Goal: Information Seeking & Learning: Learn about a topic

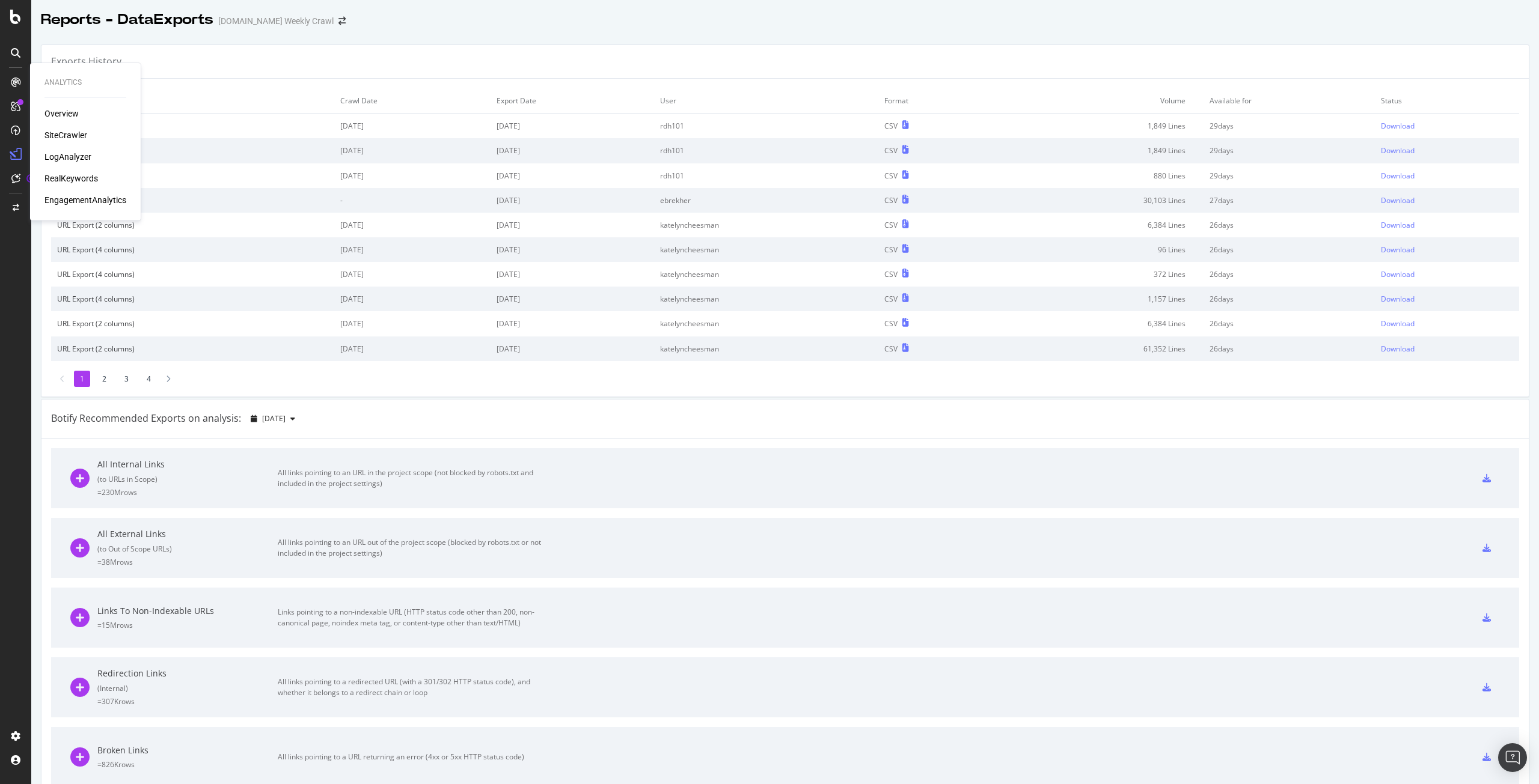
click at [75, 131] on div "SiteCrawler" at bounding box center [66, 135] width 43 height 12
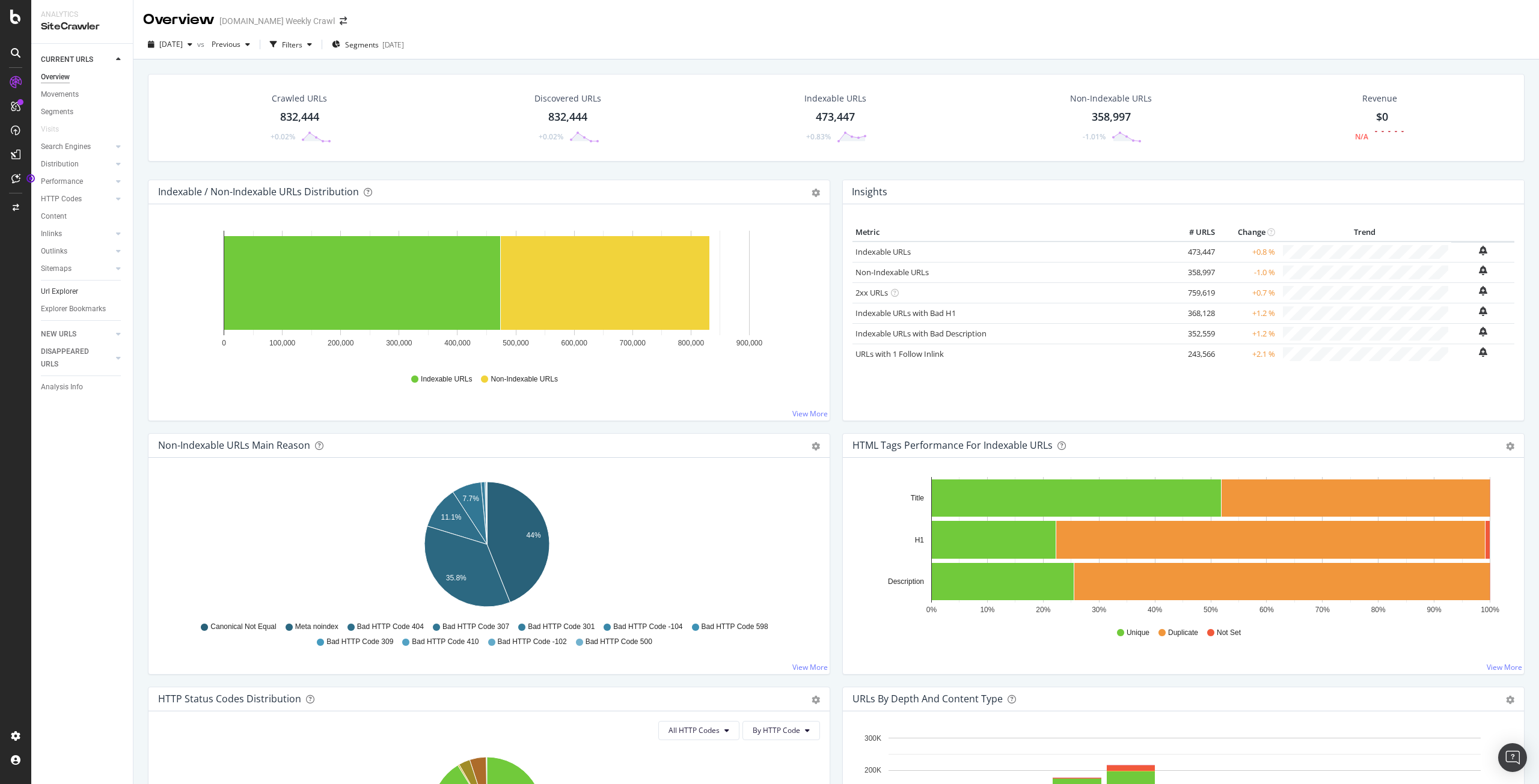
click at [79, 294] on link "Url Explorer" at bounding box center [82, 291] width 84 height 13
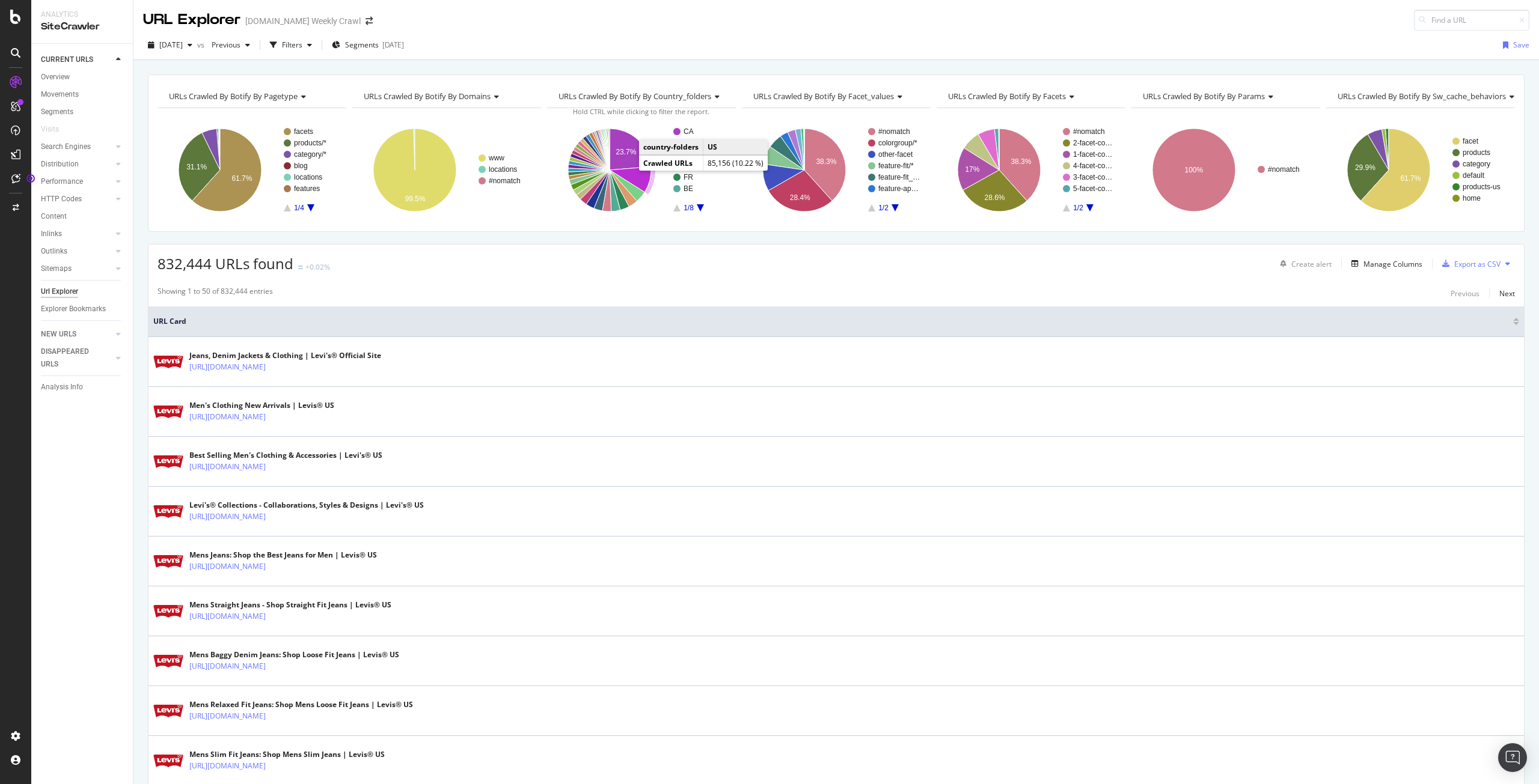
click at [630, 178] on icon "A chart." at bounding box center [630, 180] width 41 height 25
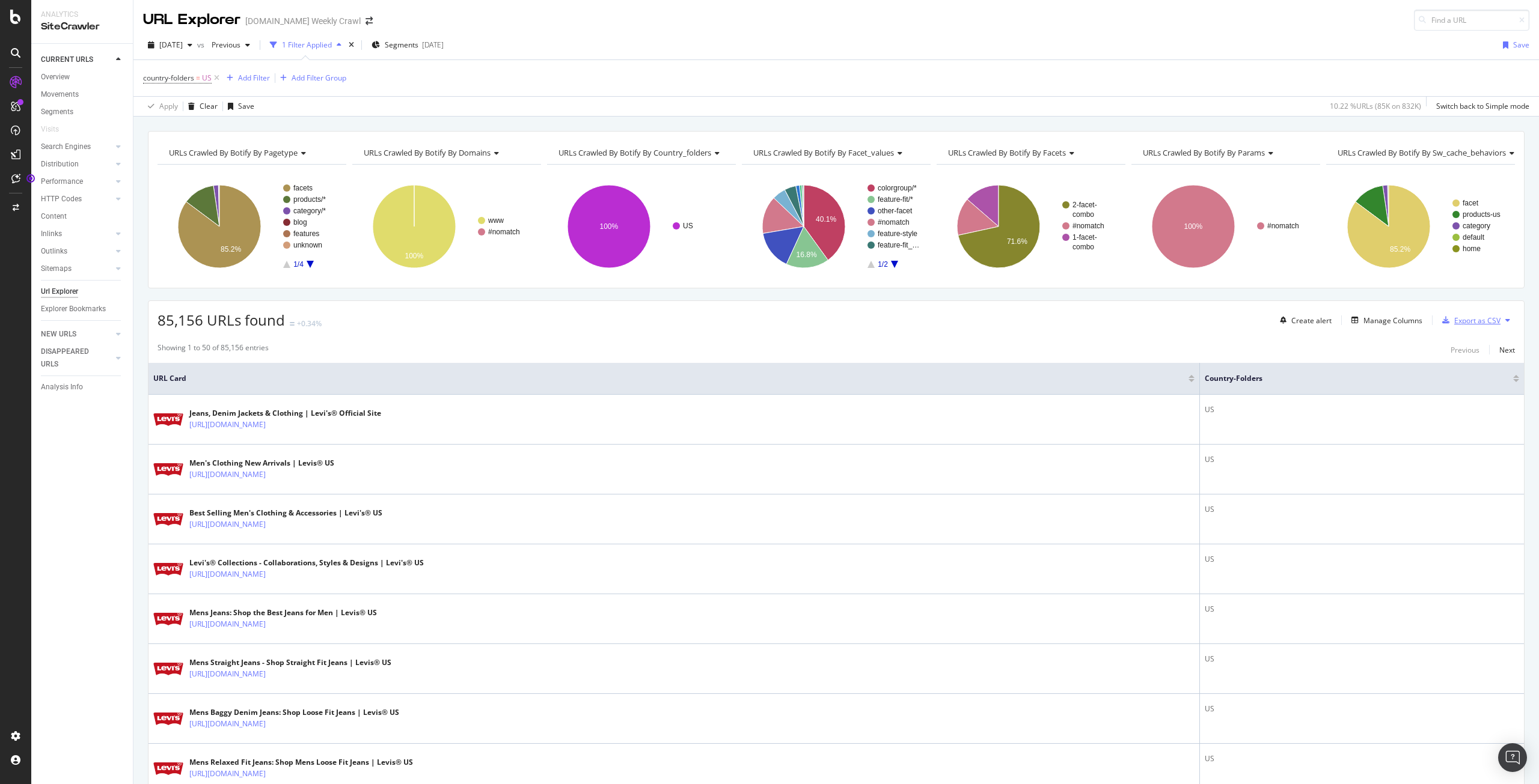
click at [1480, 317] on div "Export as CSV" at bounding box center [1477, 320] width 46 height 10
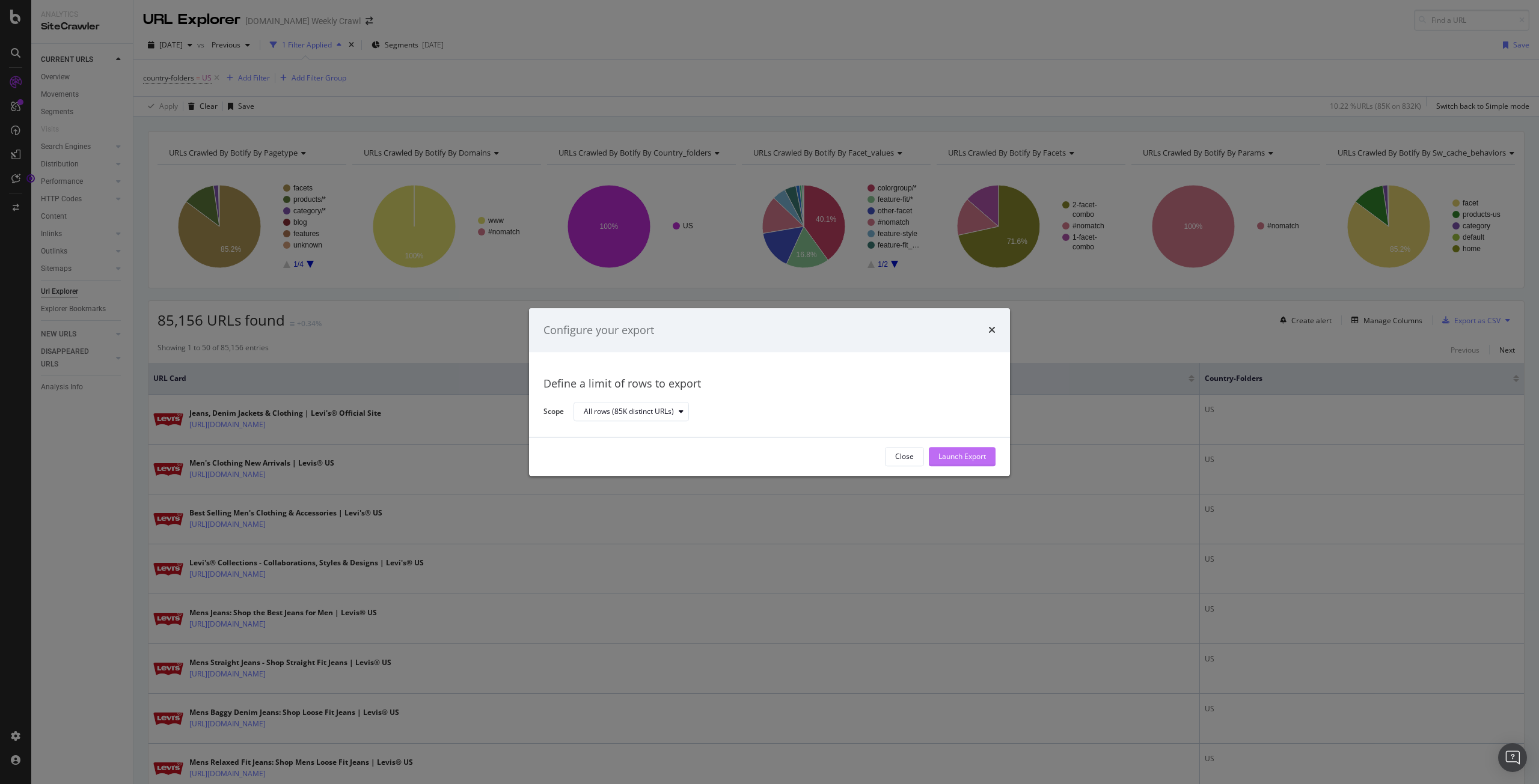
click at [946, 458] on div "Launch Export" at bounding box center [962, 457] width 48 height 10
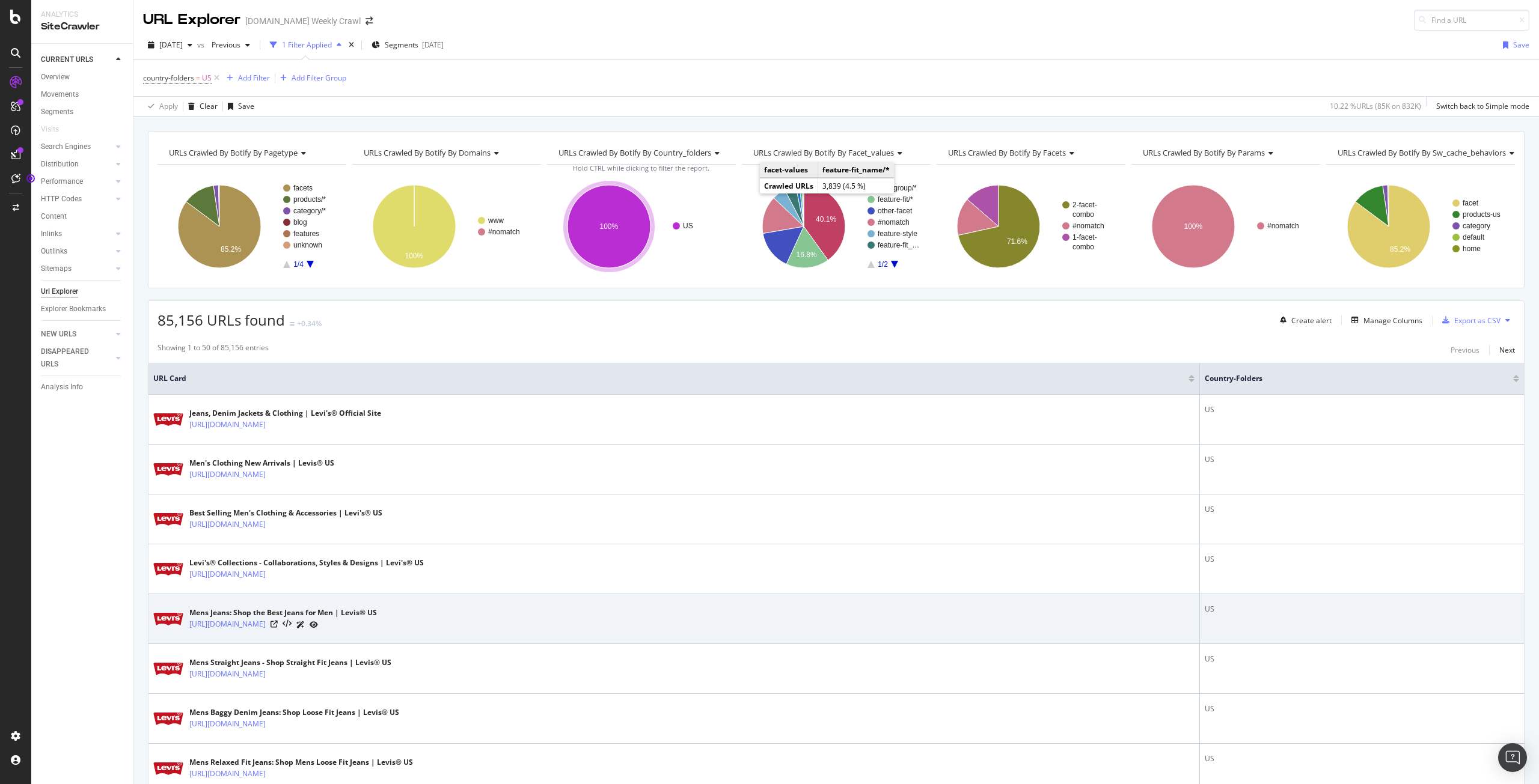
click at [318, 623] on div at bounding box center [294, 625] width 48 height 13
click at [277, 625] on icon at bounding box center [274, 624] width 7 height 7
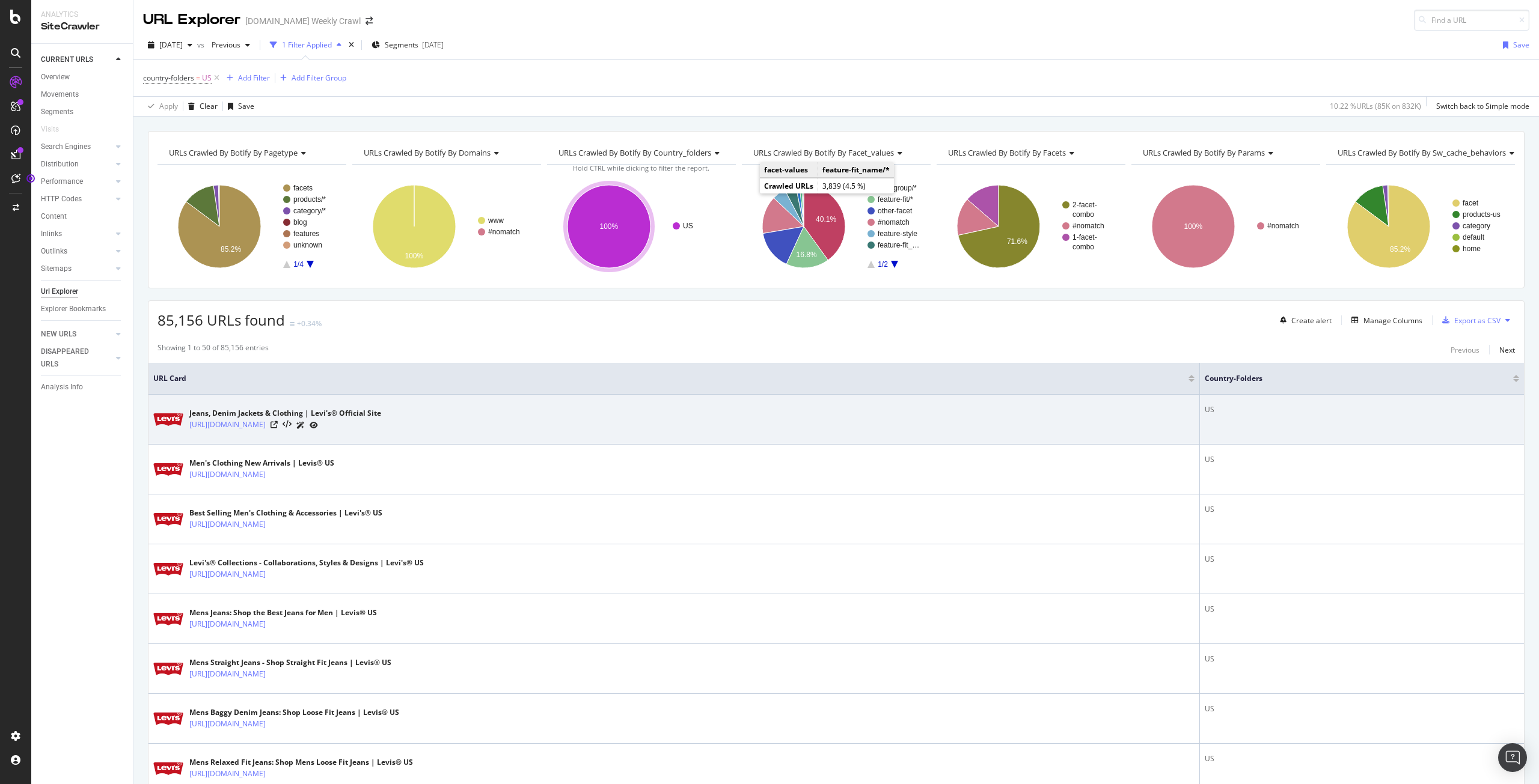
click at [318, 427] on icon at bounding box center [314, 426] width 8 height 7
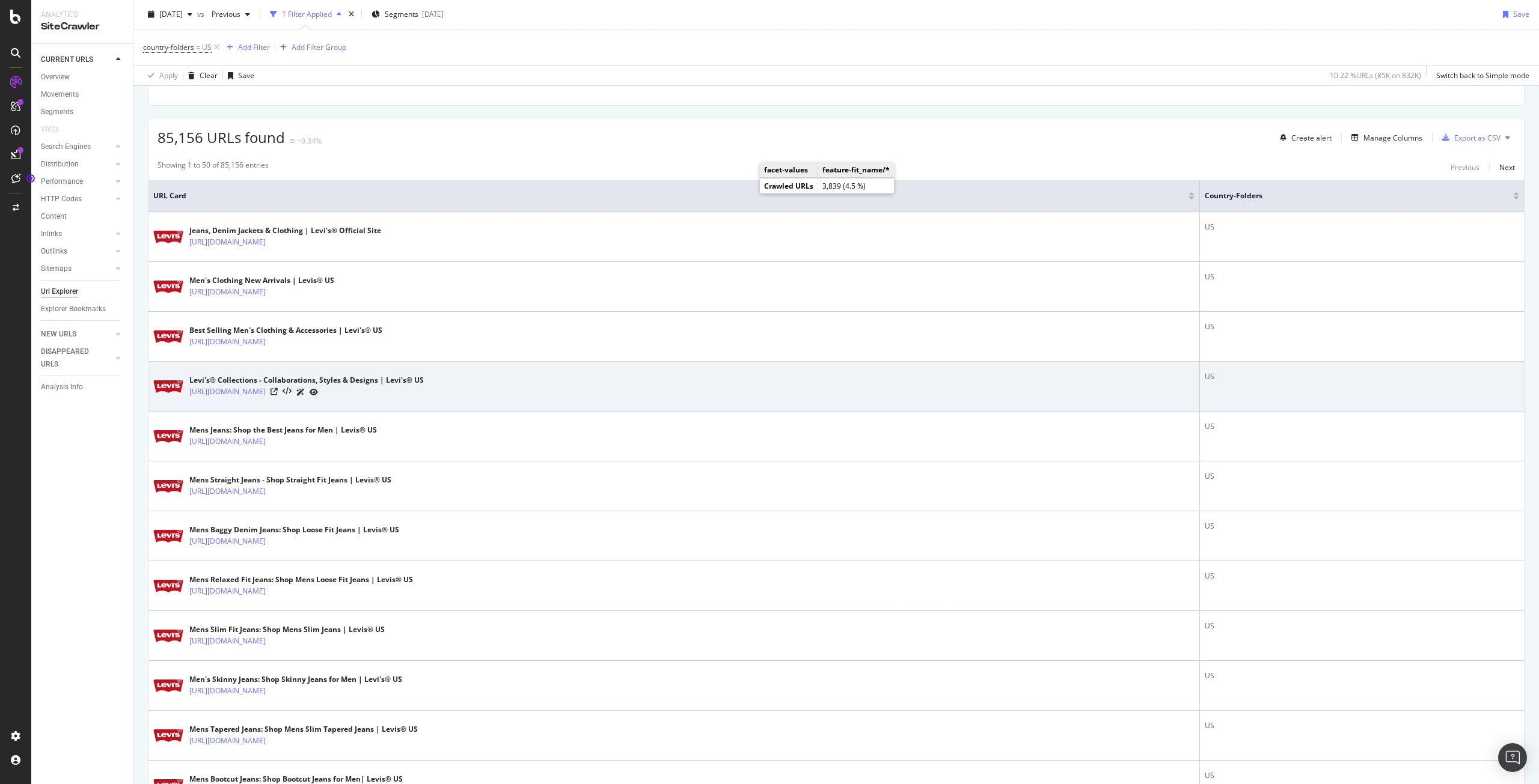
scroll to position [183, 0]
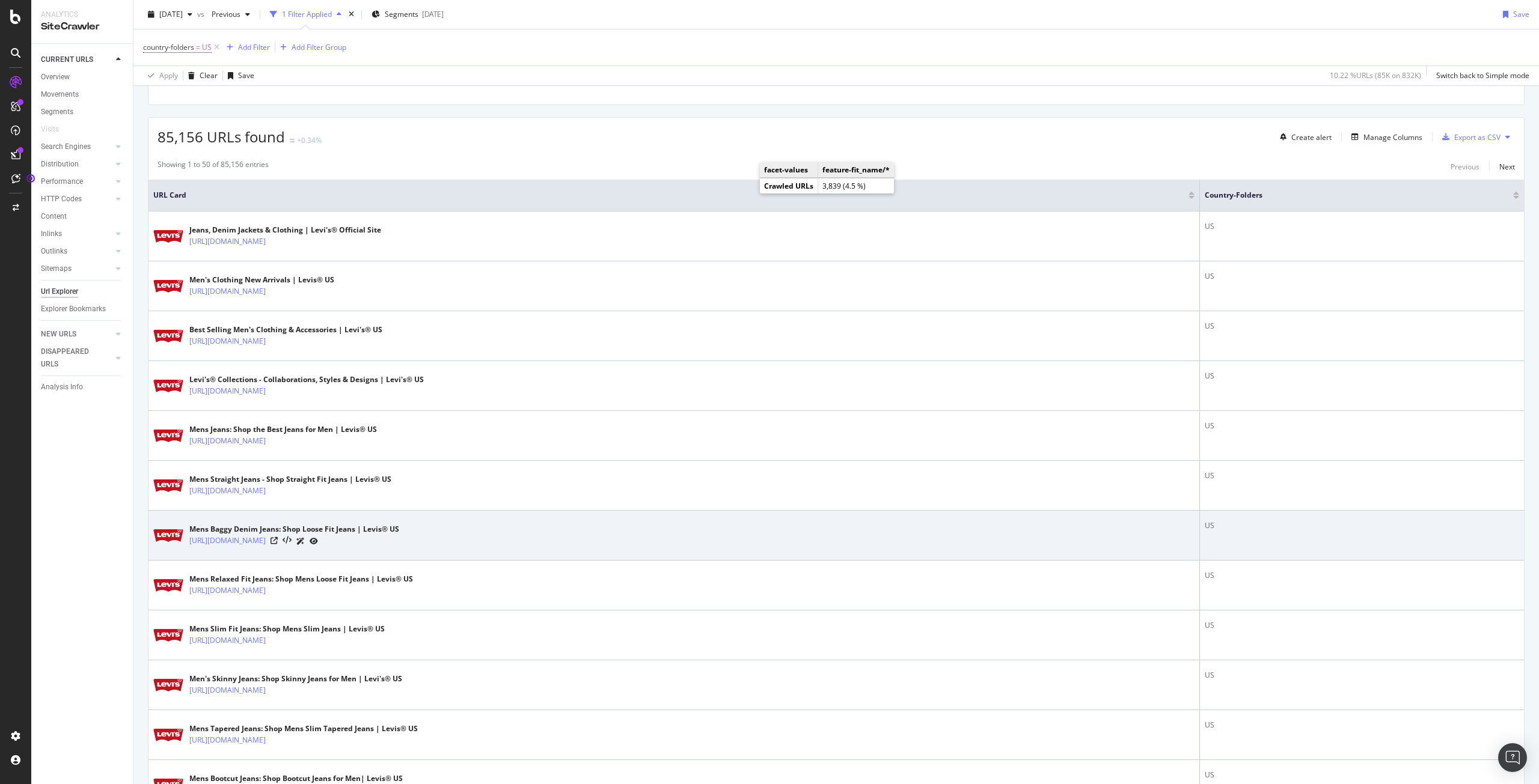
click at [318, 540] on icon at bounding box center [314, 542] width 8 height 7
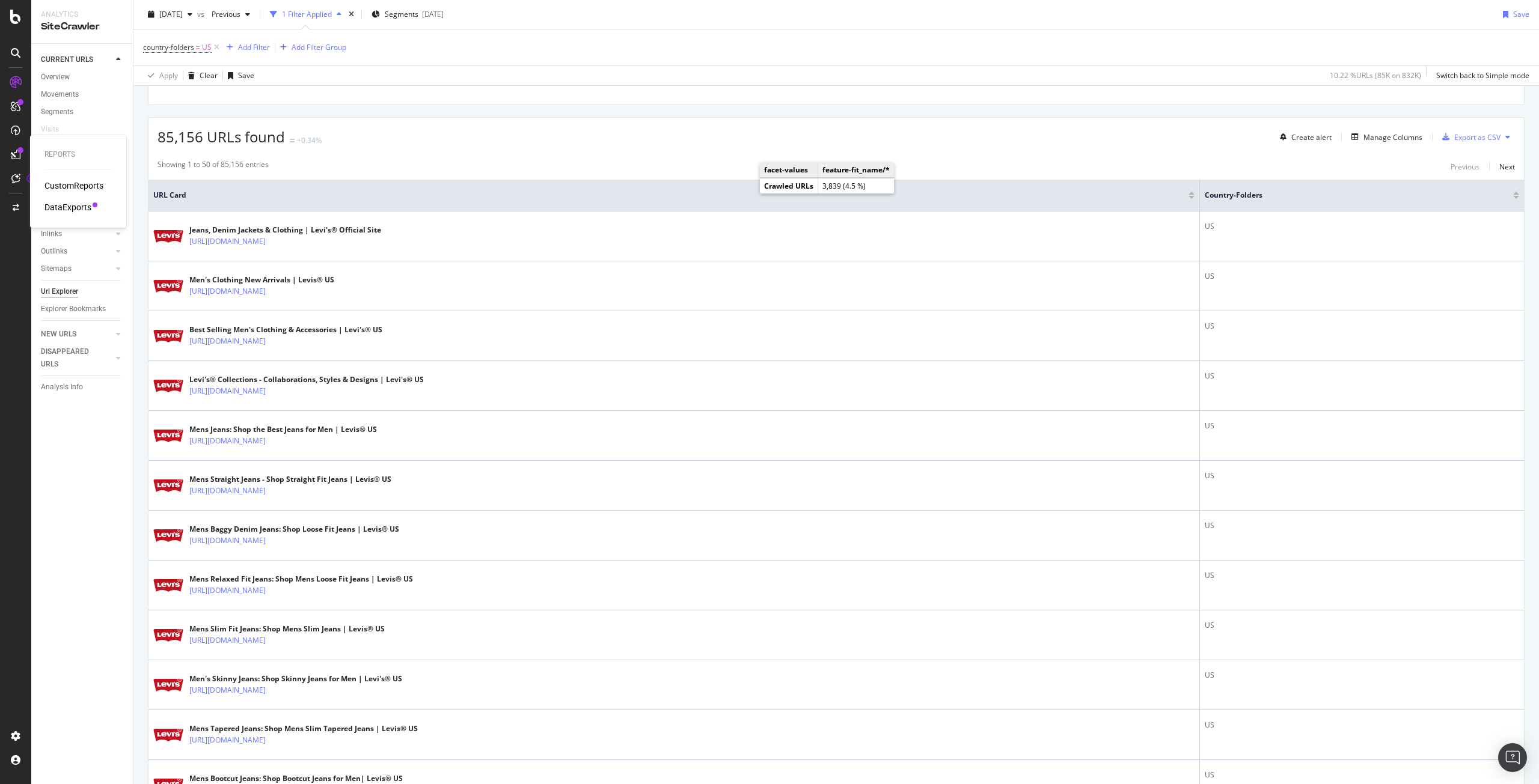
click at [68, 206] on div "DataExports" at bounding box center [68, 207] width 47 height 12
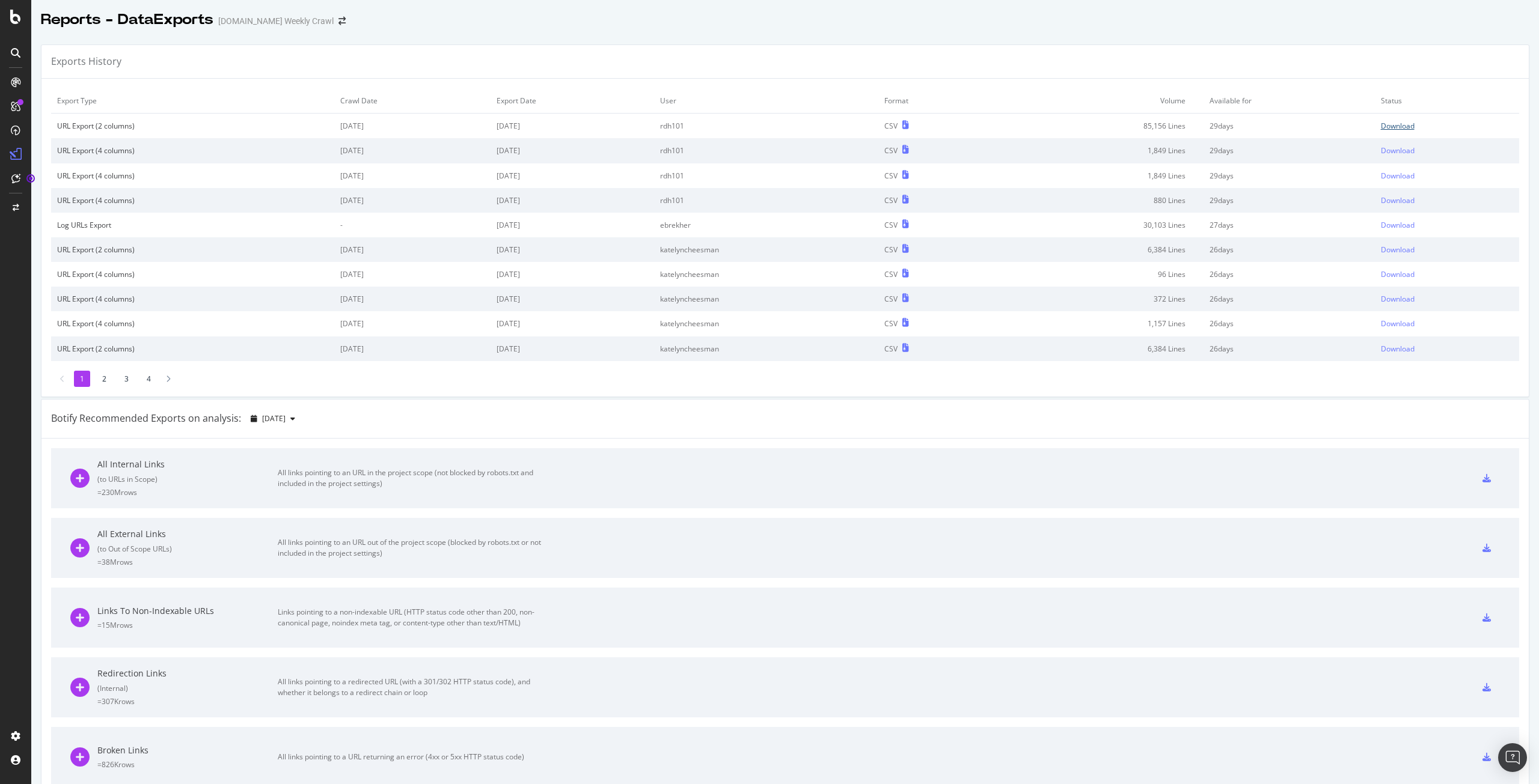
click at [1380, 128] on div "Download" at bounding box center [1397, 126] width 34 height 10
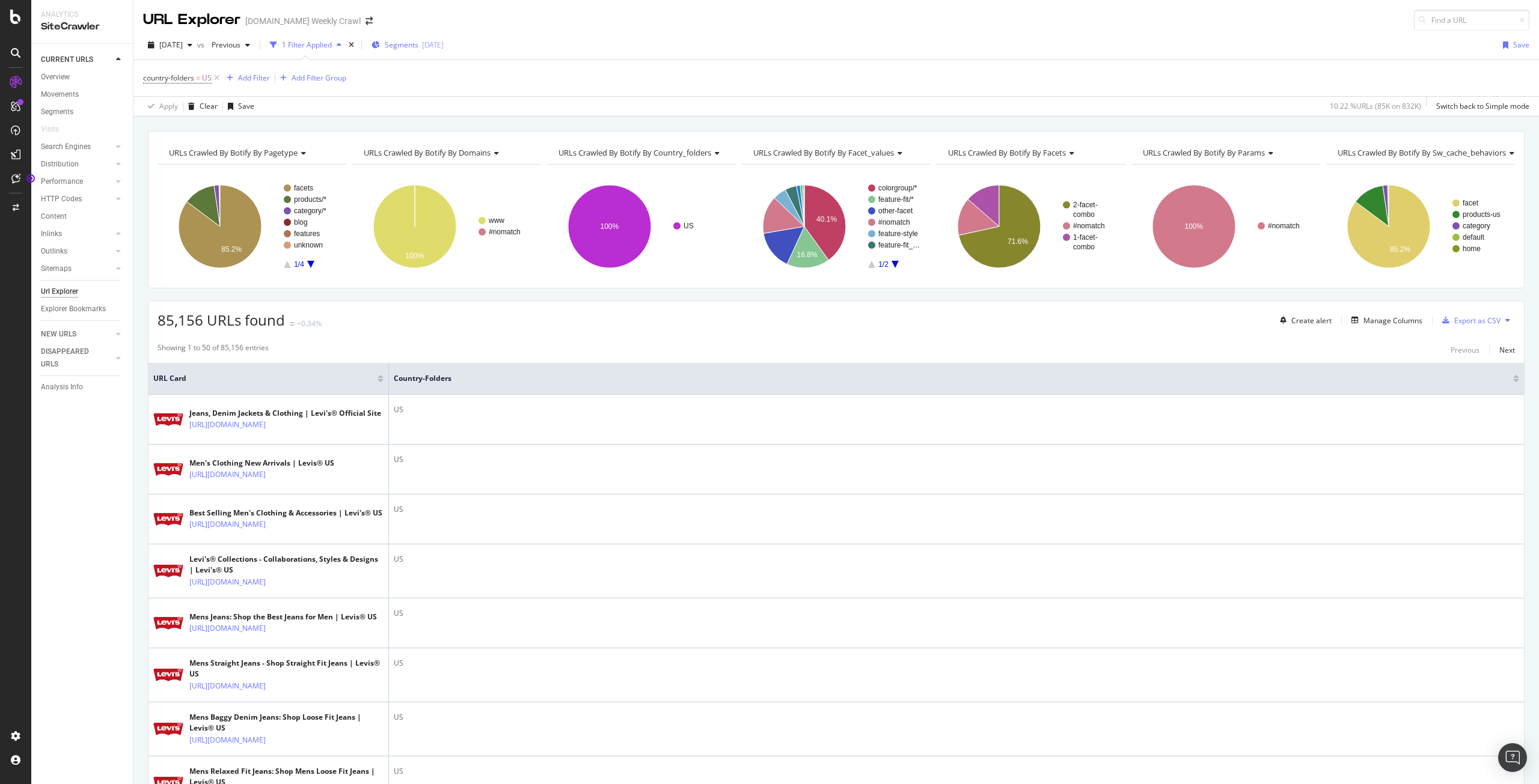
click at [427, 52] on div "Segments [DATE]" at bounding box center [407, 45] width 72 height 18
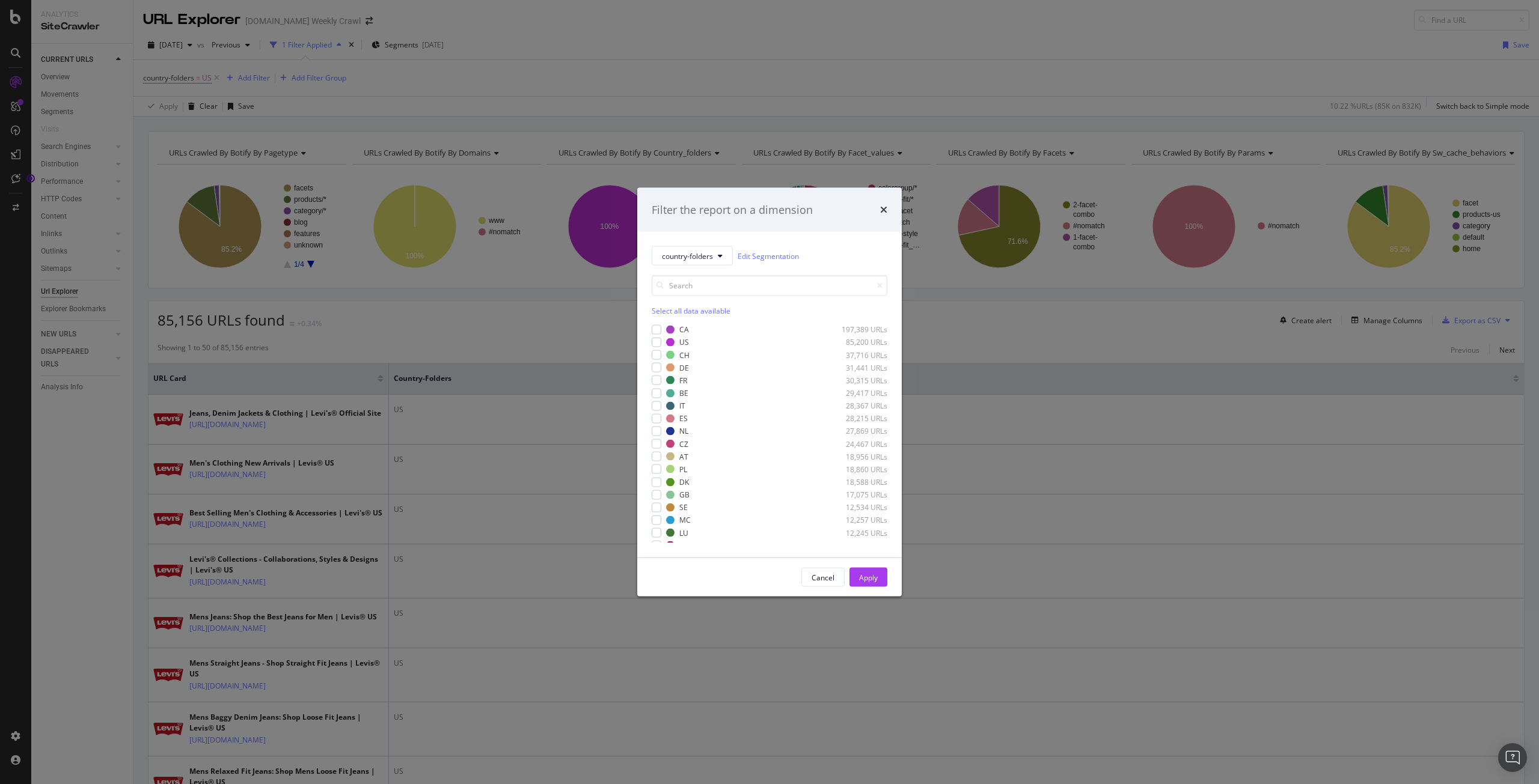
click at [912, 71] on div "Filter the report on a dimension country-folders Edit Segmentation Select all d…" at bounding box center [770, 392] width 1539 height 784
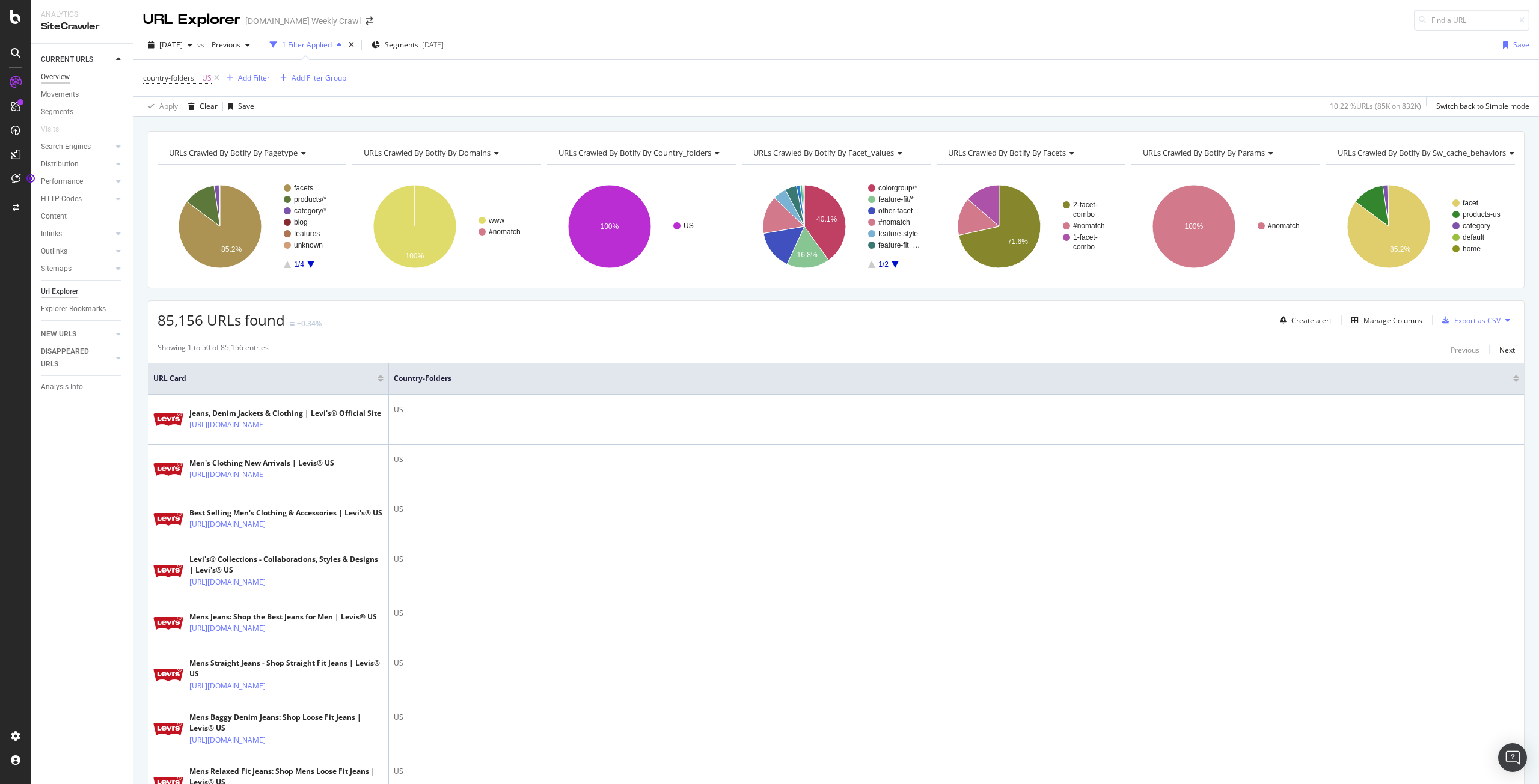
click at [62, 71] on div "Overview" at bounding box center [55, 77] width 29 height 13
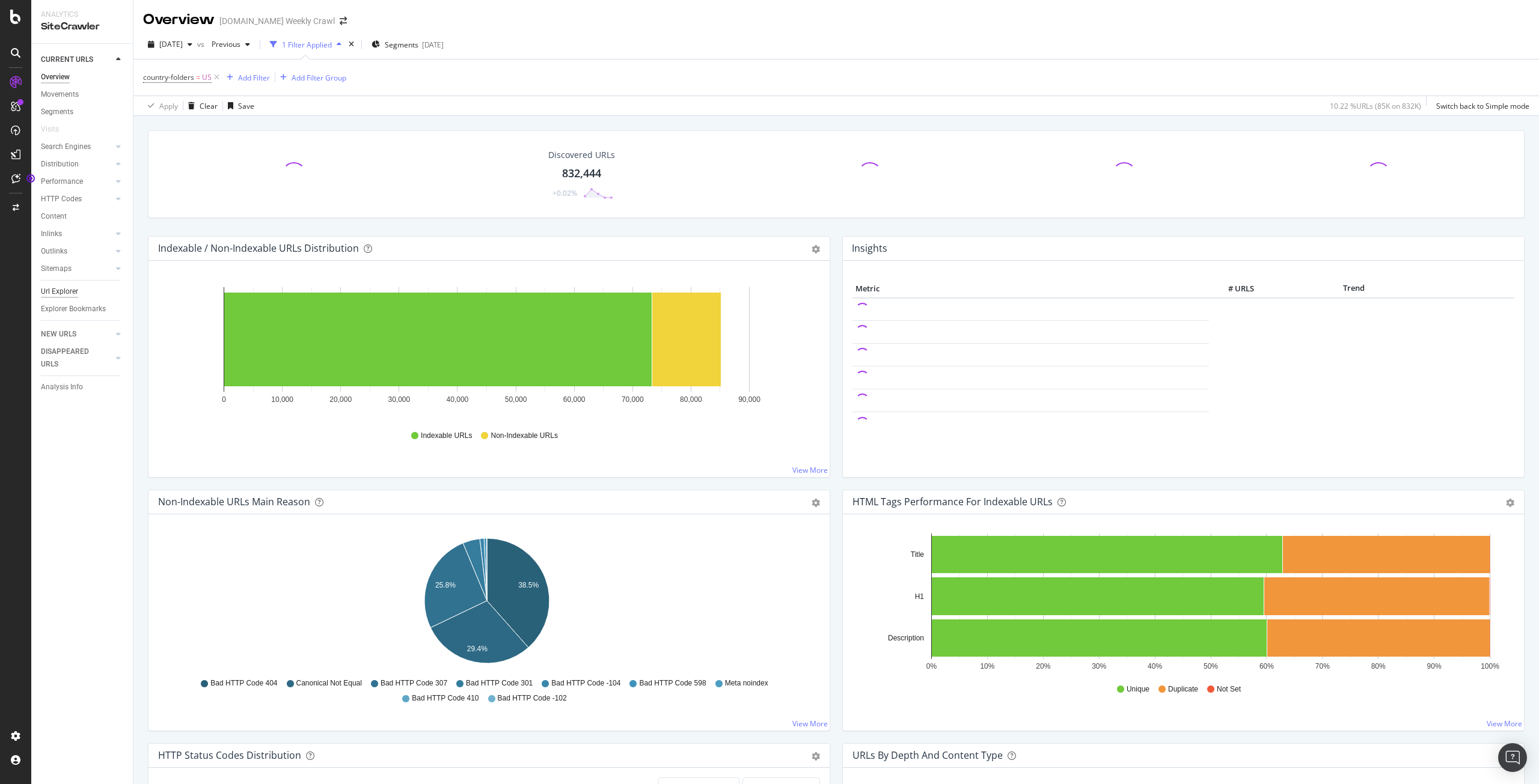
click at [47, 288] on div "Url Explorer" at bounding box center [59, 291] width 37 height 13
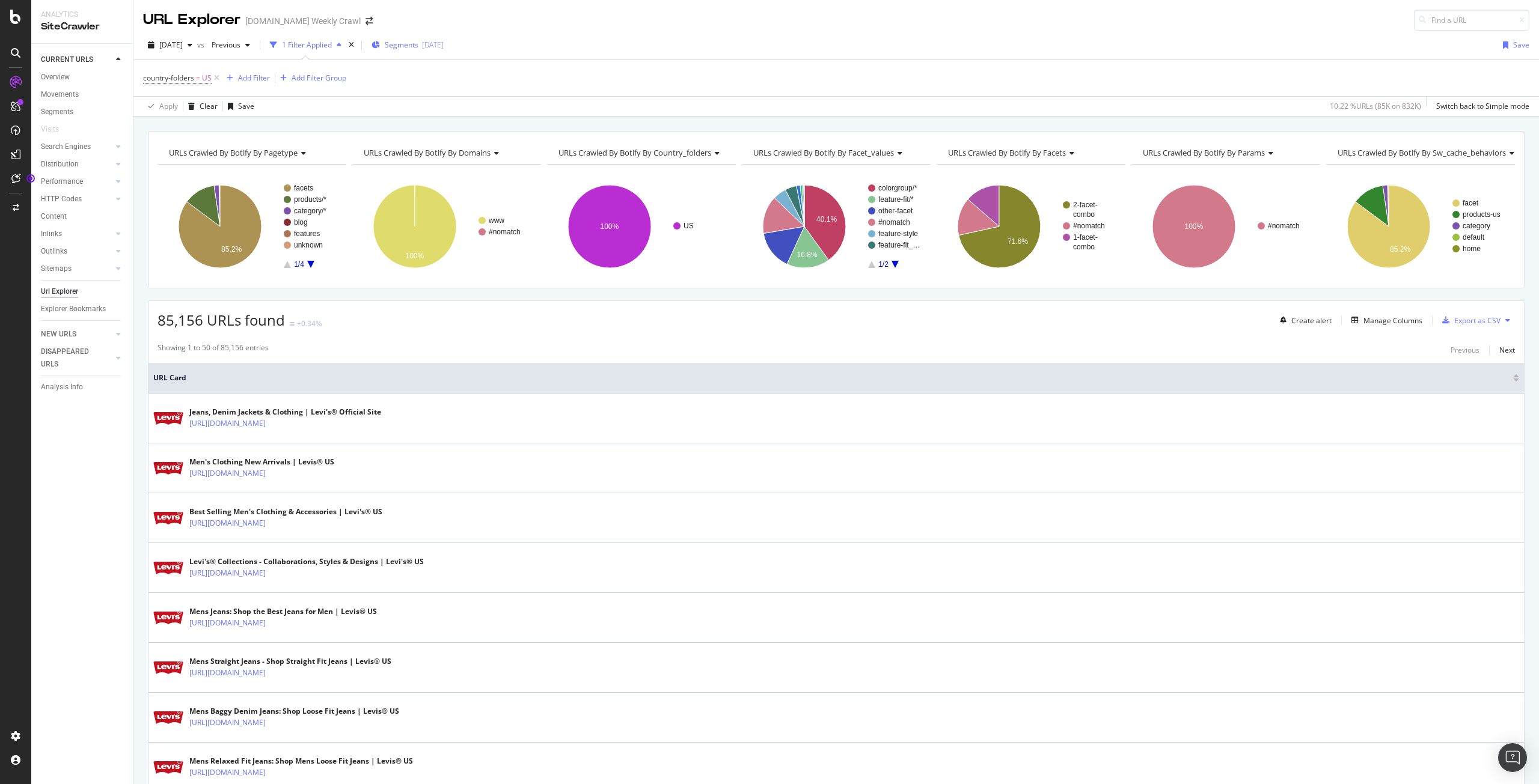
click at [444, 49] on div "[DATE]" at bounding box center [433, 45] width 22 height 10
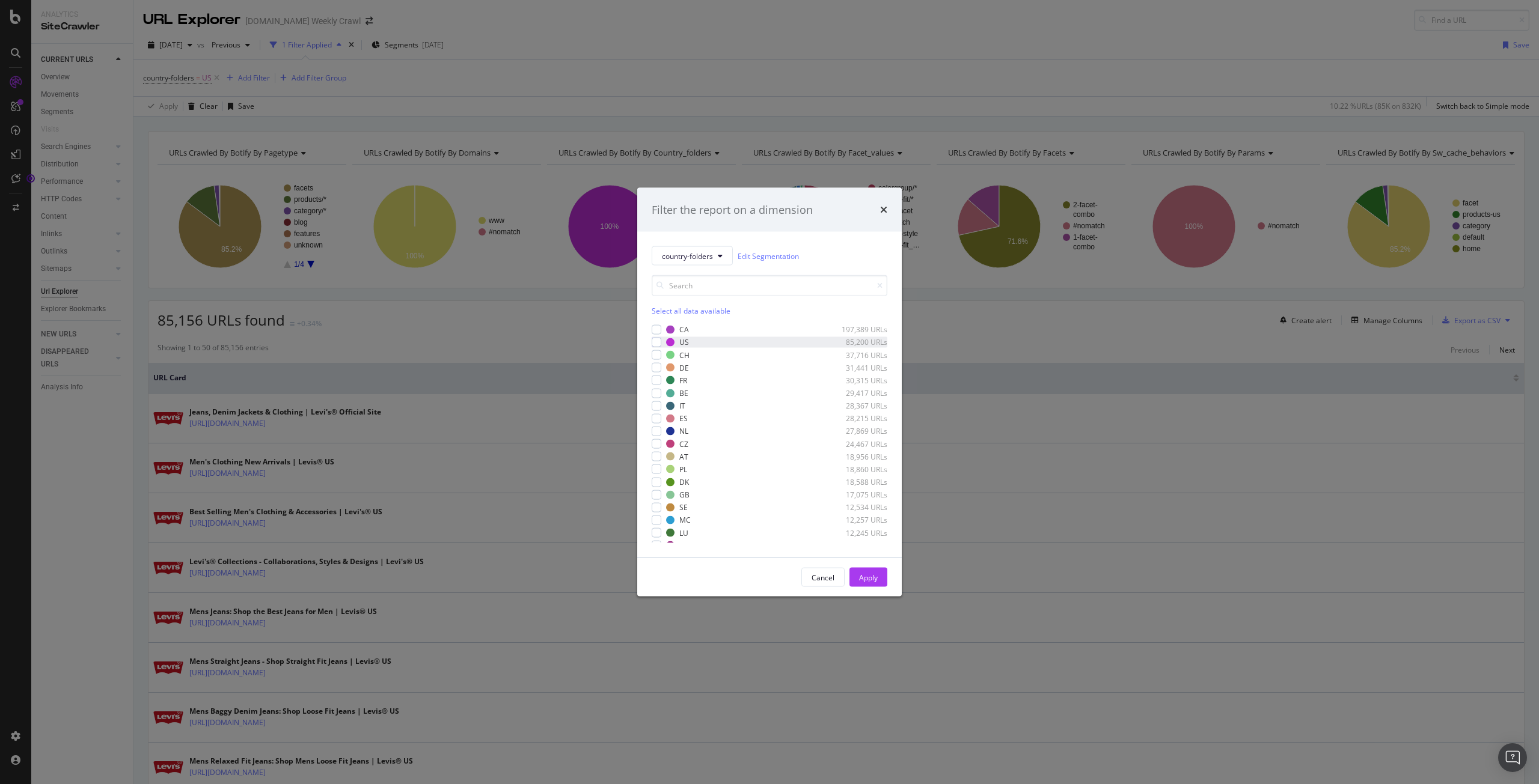
click at [663, 337] on div "US 85,200 URLs" at bounding box center [769, 342] width 236 height 10
click at [880, 207] on icon "times" at bounding box center [883, 210] width 7 height 10
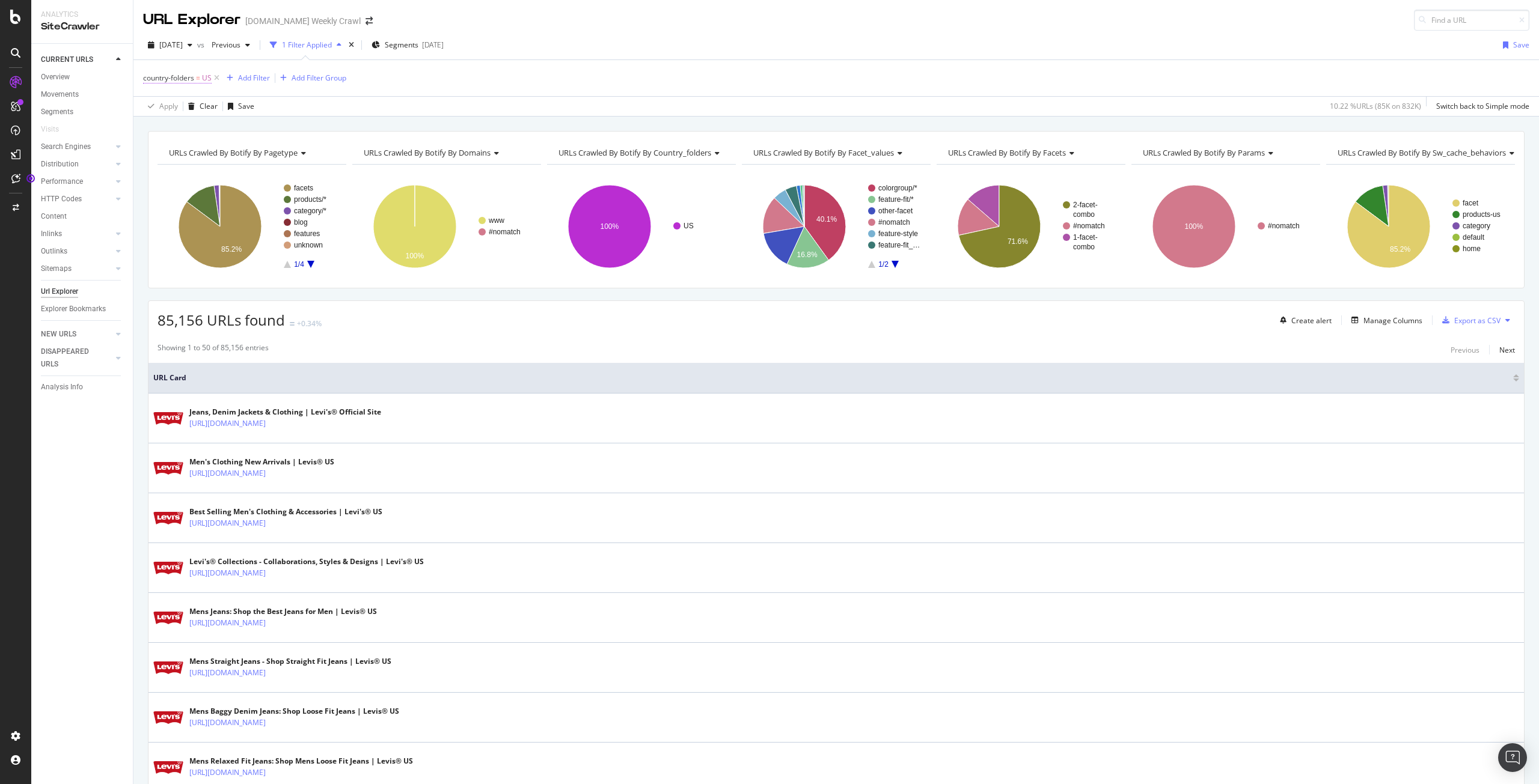
click at [208, 78] on span "US" at bounding box center [207, 78] width 10 height 17
click at [431, 92] on div "country-folders = US Add Filter Add Filter Group" at bounding box center [836, 78] width 1386 height 36
click at [220, 77] on icon at bounding box center [217, 78] width 10 height 12
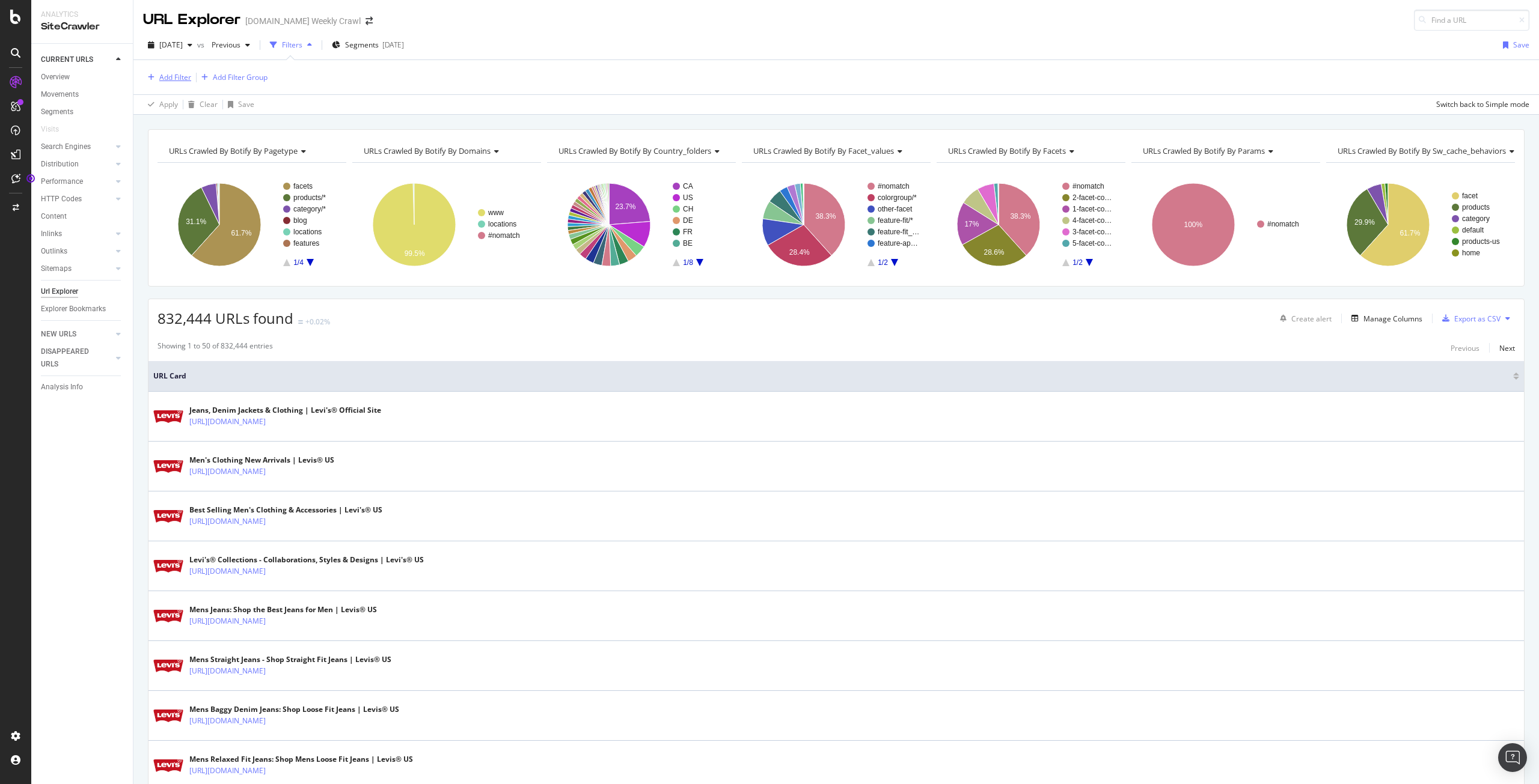
click at [177, 80] on div "Add Filter" at bounding box center [175, 77] width 32 height 10
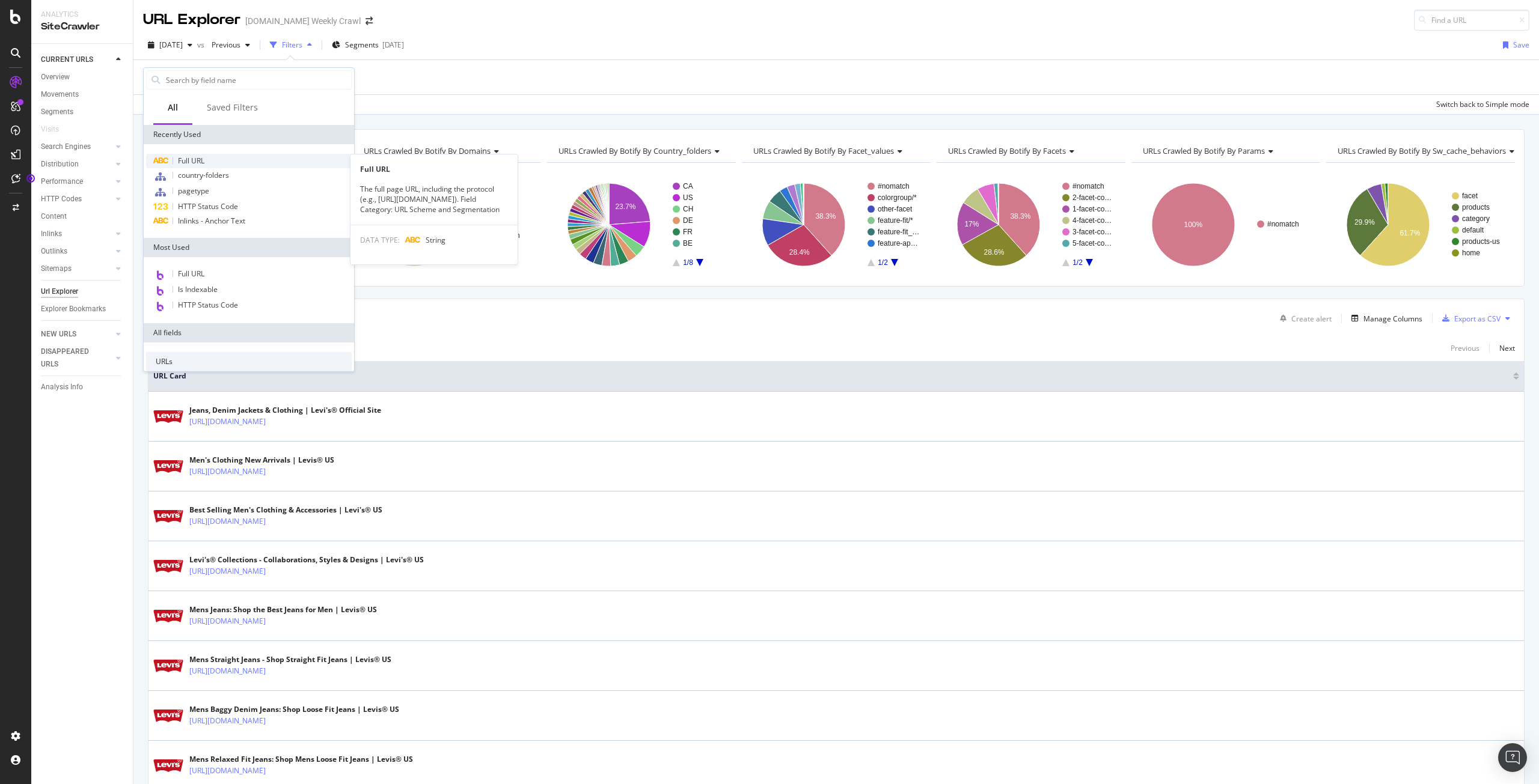
click at [198, 161] on span "Full URL" at bounding box center [192, 161] width 27 height 10
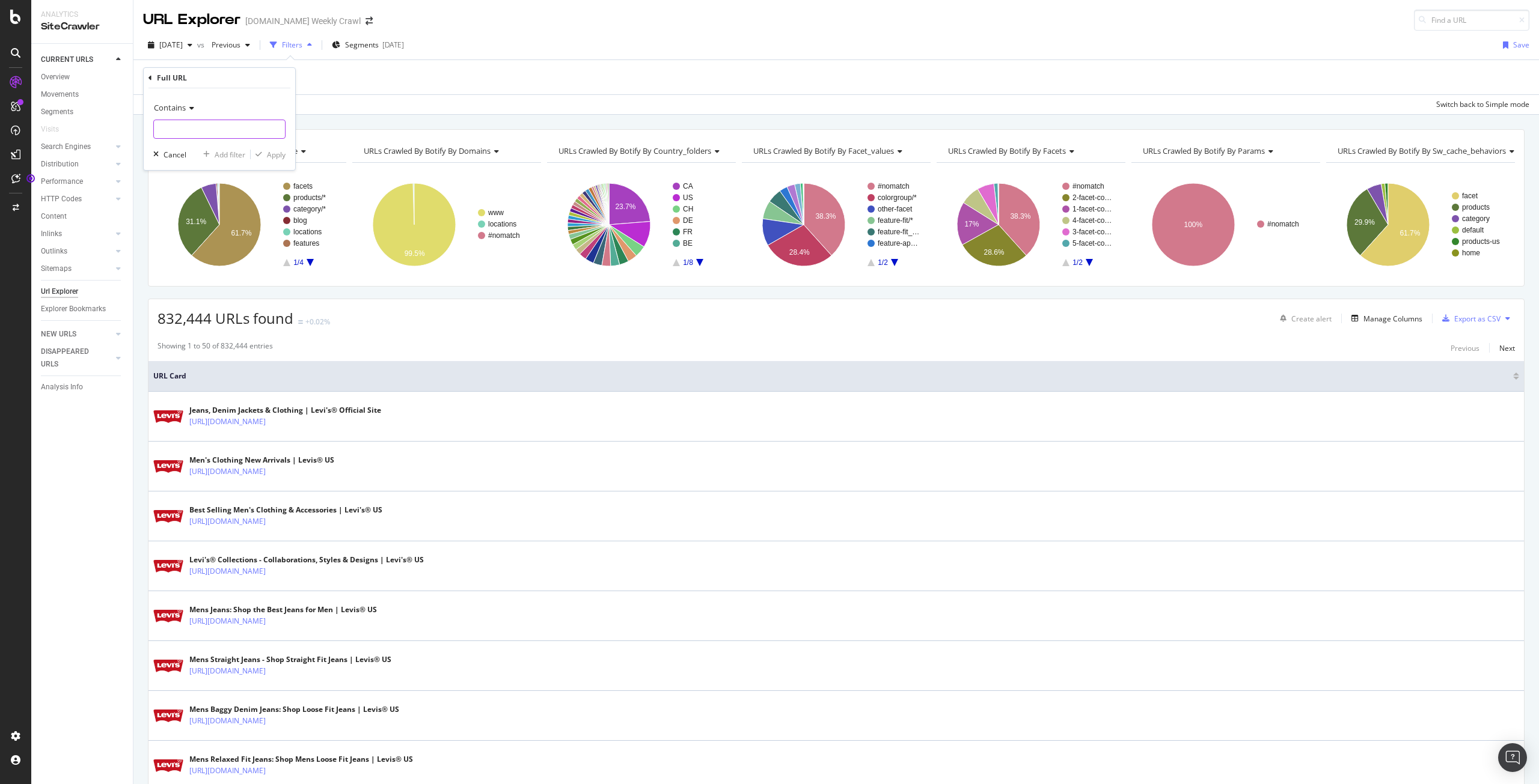
click at [228, 131] on input "text" at bounding box center [219, 129] width 131 height 20
paste input "[URL][DOMAIN_NAME]"
click at [254, 128] on input "[URL][DOMAIN_NAME]" at bounding box center [210, 129] width 114 height 20
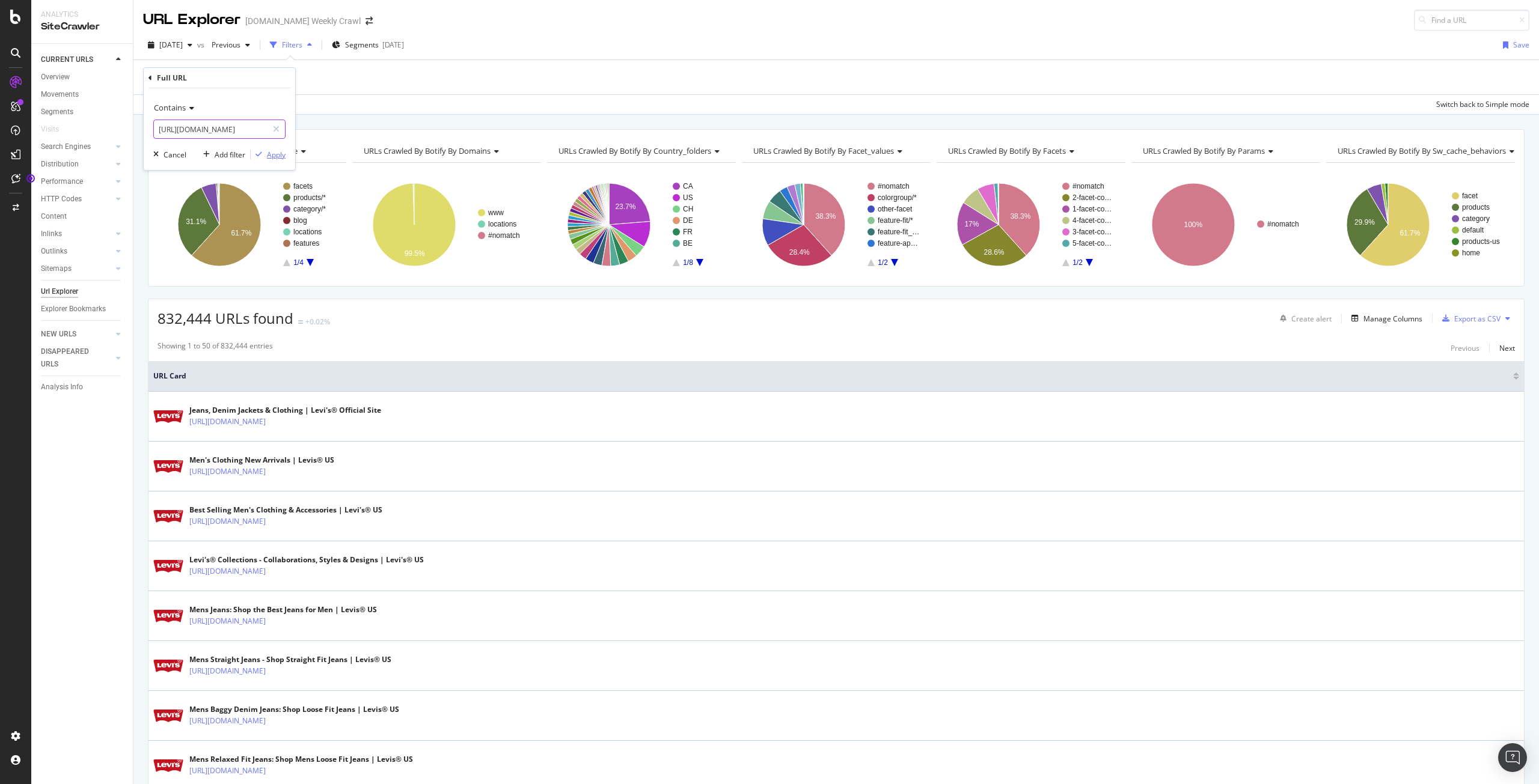
type input "[URL][DOMAIN_NAME]"
click at [268, 157] on div "Apply" at bounding box center [276, 154] width 19 height 10
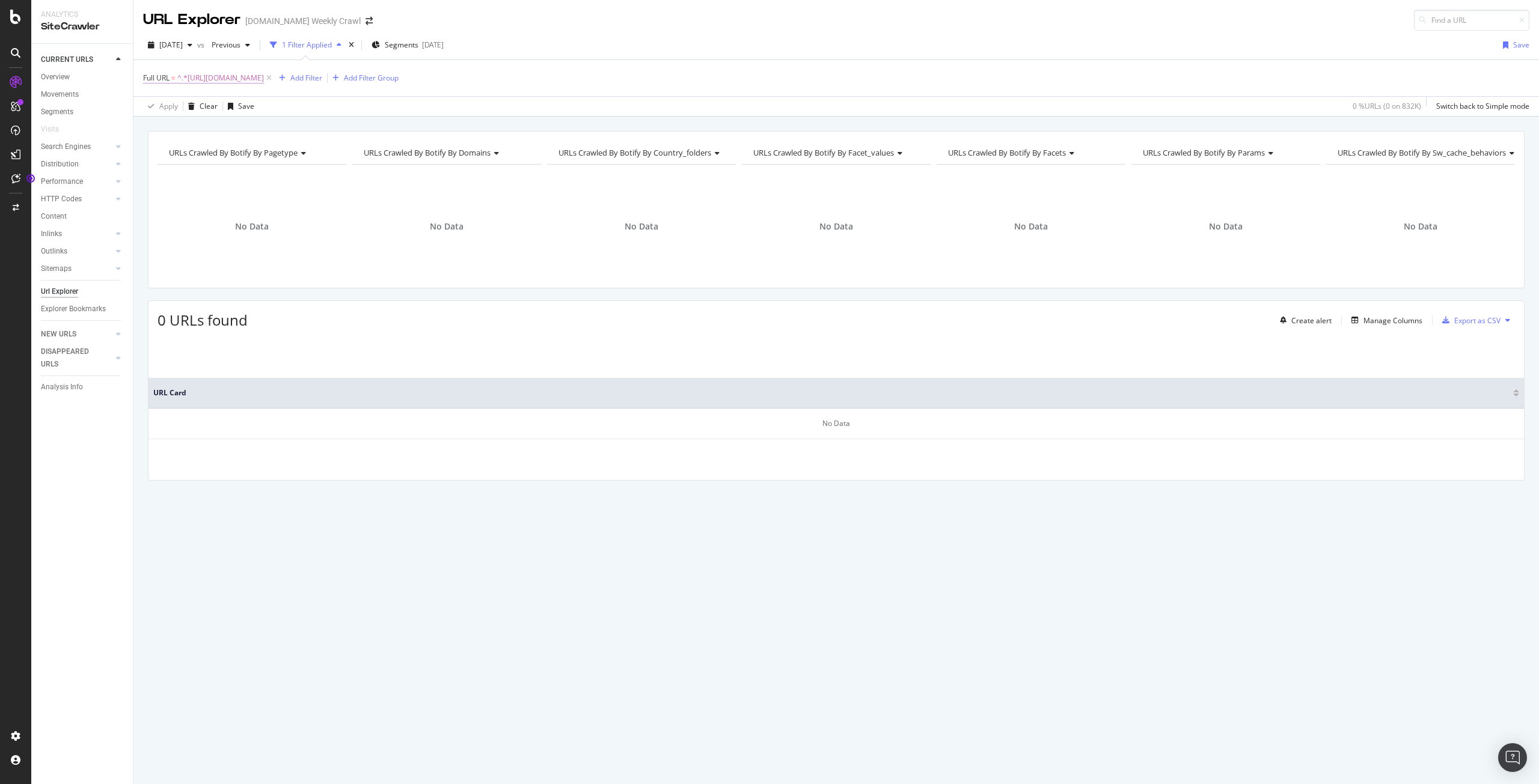
click at [264, 77] on span "^.*[URL][DOMAIN_NAME]" at bounding box center [221, 78] width 87 height 17
click at [181, 109] on span "Contains" at bounding box center [170, 106] width 32 height 10
click at [210, 249] on div "Matches regex" at bounding box center [221, 256] width 129 height 15
click at [280, 153] on div "Apply" at bounding box center [276, 153] width 19 height 10
click at [254, 78] on span "[URL][DOMAIN_NAME]" at bounding box center [215, 78] width 76 height 17
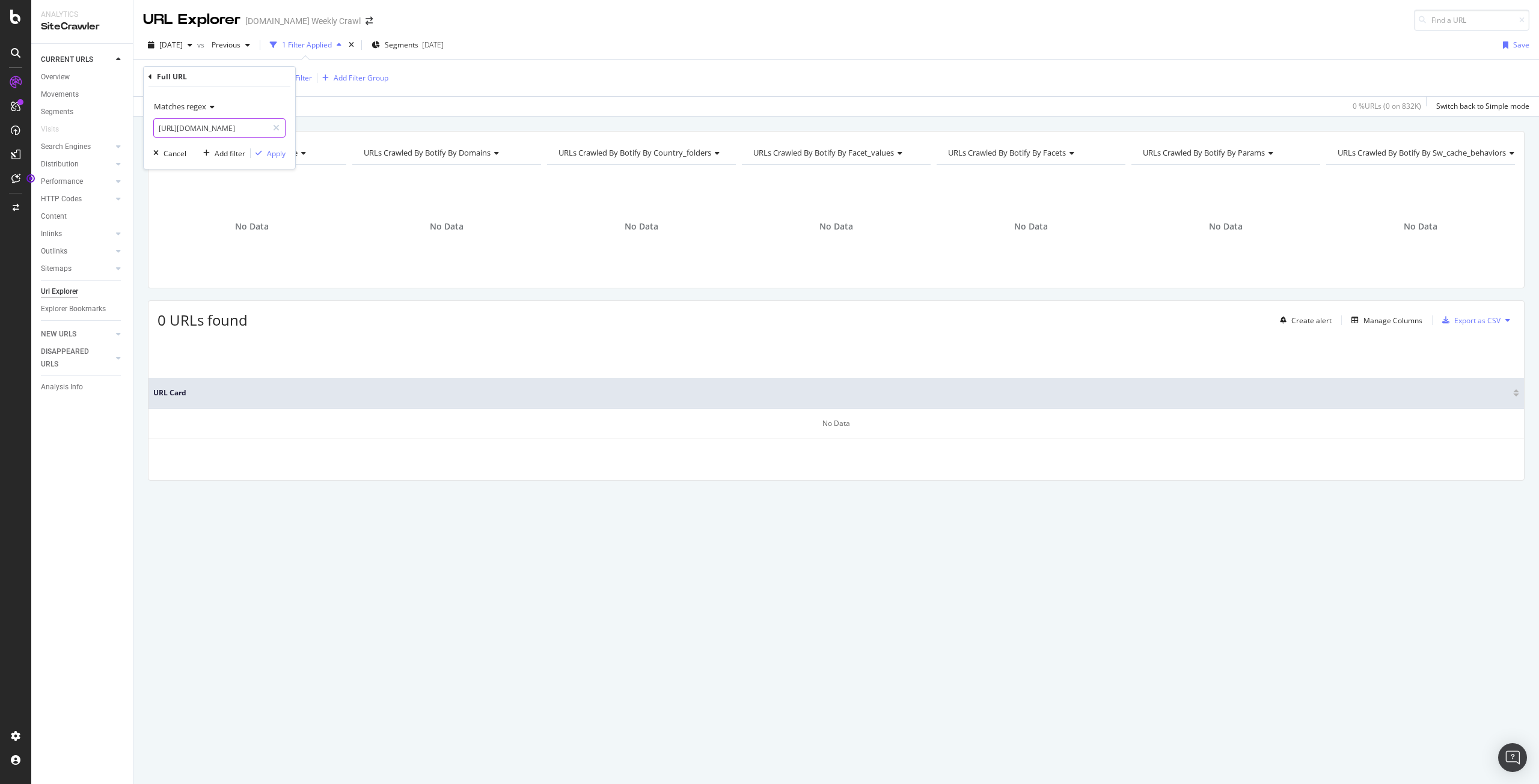
click at [243, 127] on input "[URL][DOMAIN_NAME]" at bounding box center [210, 128] width 114 height 20
type input "[URL][DOMAIN_NAME]"
click at [268, 155] on div "Apply" at bounding box center [276, 153] width 19 height 10
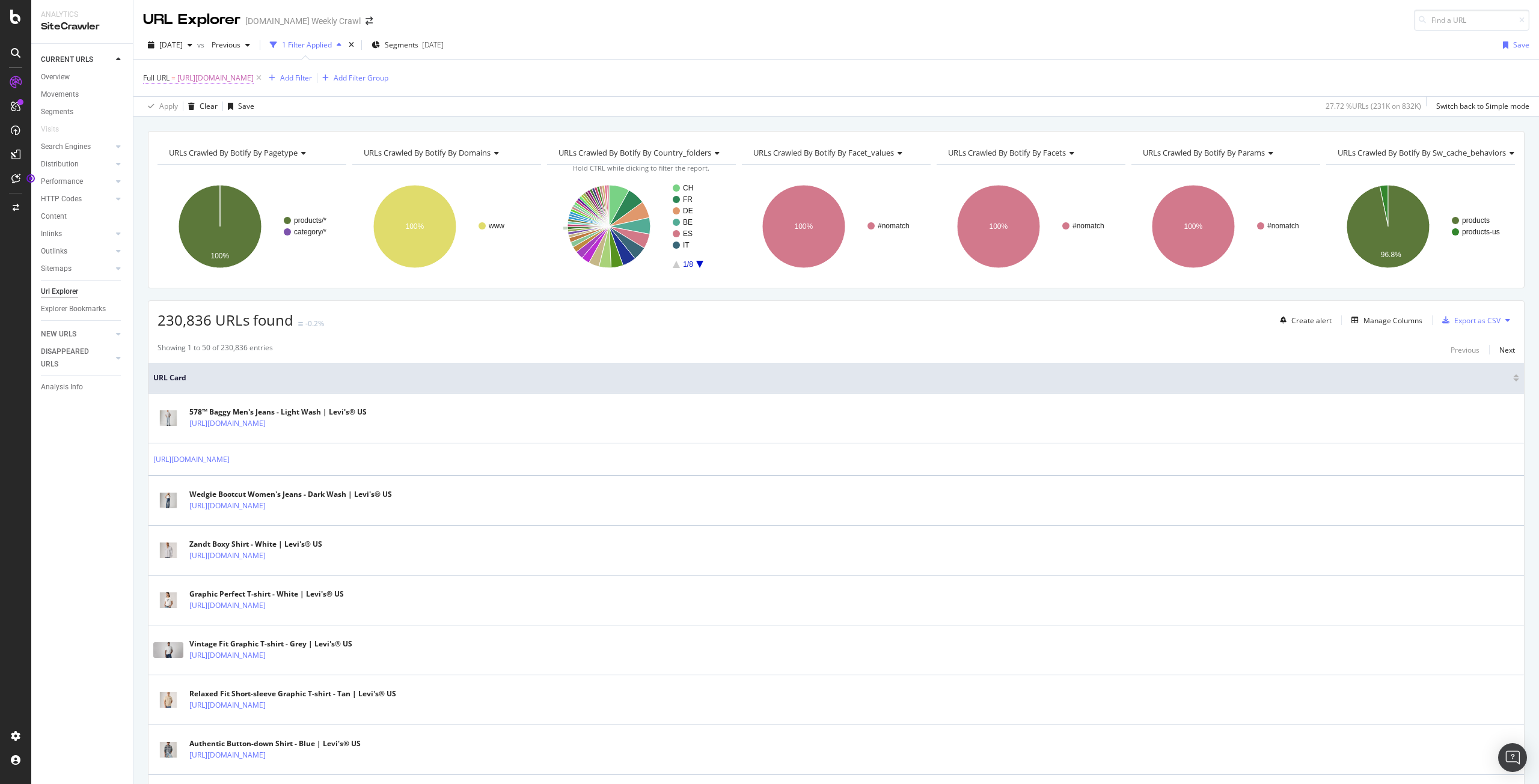
click at [215, 82] on span "[URL][DOMAIN_NAME]" at bounding box center [215, 78] width 76 height 17
click at [256, 130] on input "[URL][DOMAIN_NAME]" at bounding box center [210, 128] width 114 height 20
paste input "\/\/www\.levi\.com\/[A-Z]{2}\/[a-z]{2}_[A-Z]{2}\/p\/\d+"
type input "https:\/\/www\.levi\.com\/[A-Z]{2}\/[a-z]{2}_[A-Z]{2}\/p\/\d+"
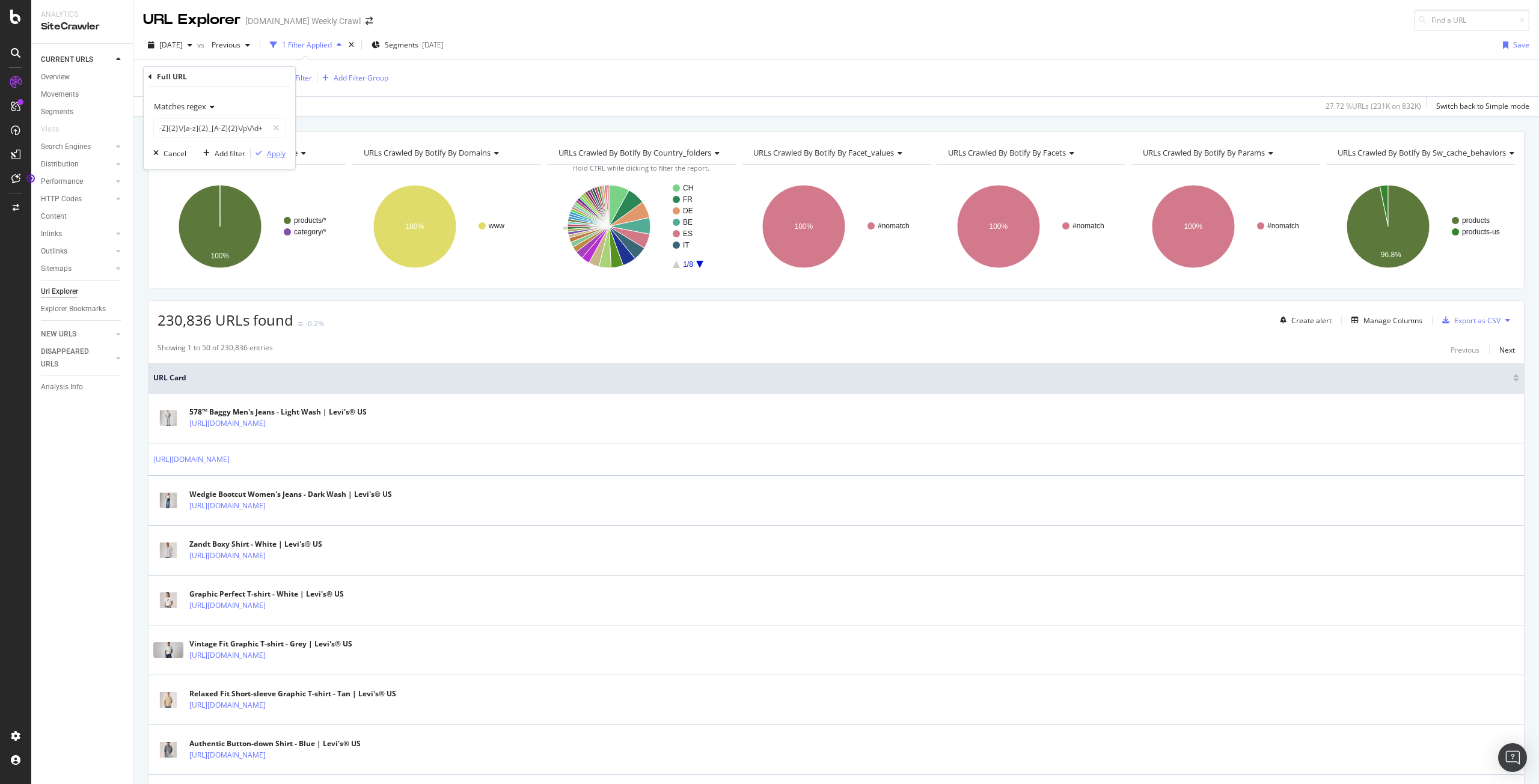
click at [278, 152] on div "Apply" at bounding box center [276, 153] width 19 height 10
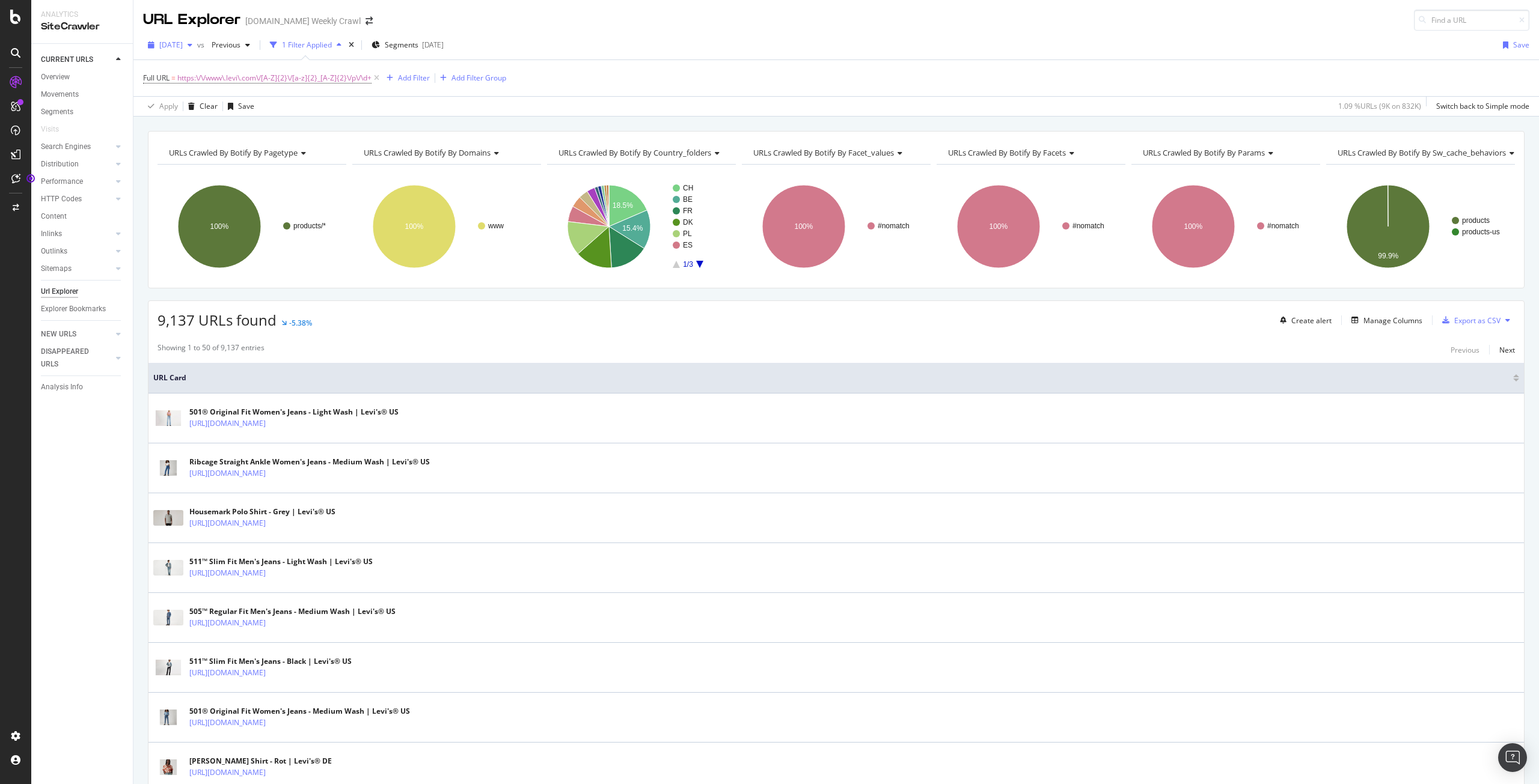
click at [194, 51] on div "[DATE]" at bounding box center [170, 45] width 54 height 18
click at [196, 105] on div "[DATE]" at bounding box center [193, 110] width 64 height 10
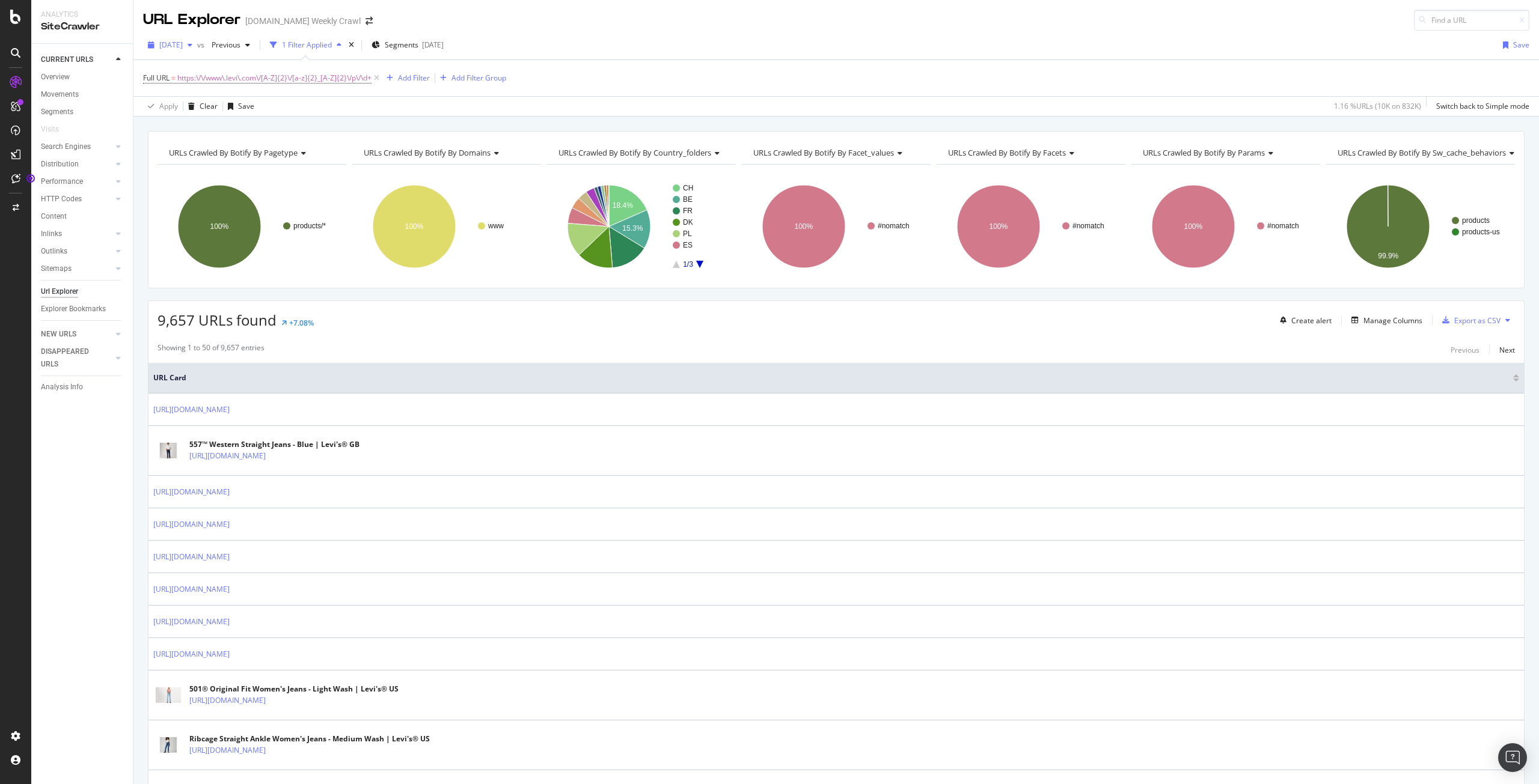
click at [182, 45] on span "[DATE]" at bounding box center [171, 45] width 24 height 10
click at [203, 150] on div "[DATE]" at bounding box center [193, 154] width 64 height 10
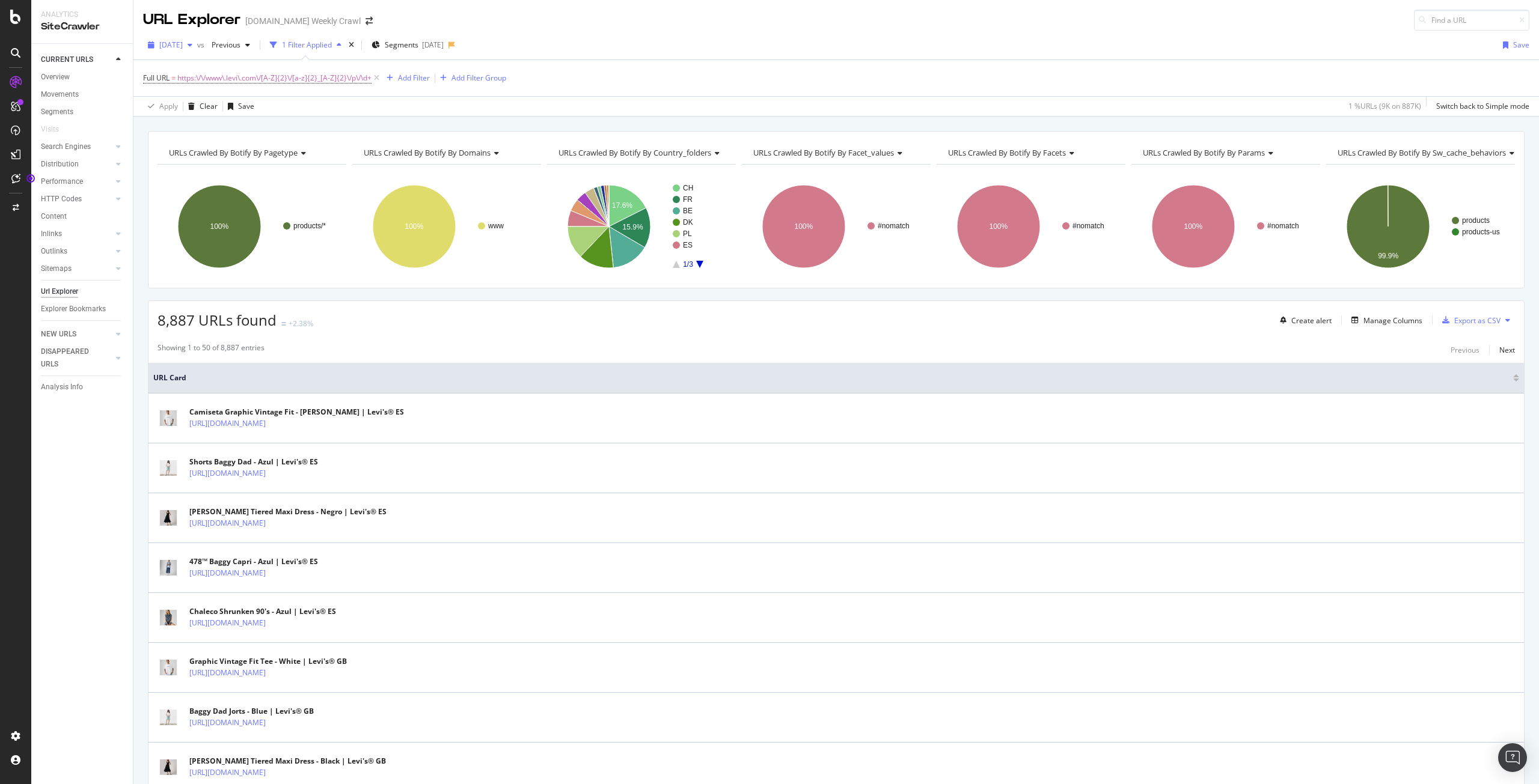
click at [182, 48] on span "[DATE]" at bounding box center [171, 45] width 24 height 10
click at [193, 92] on div "[DATE]" at bounding box center [193, 88] width 64 height 10
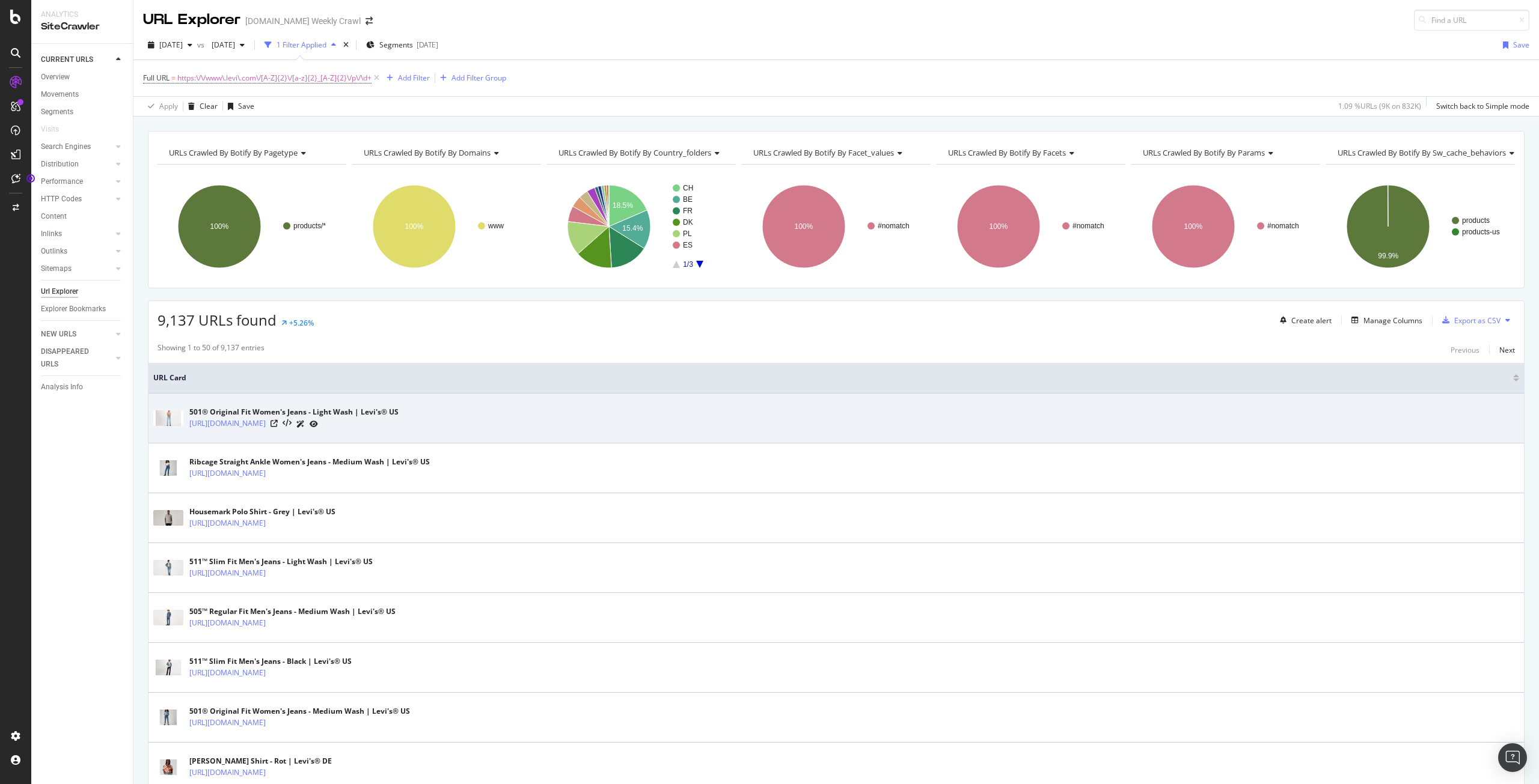
click at [318, 423] on icon at bounding box center [314, 424] width 8 height 7
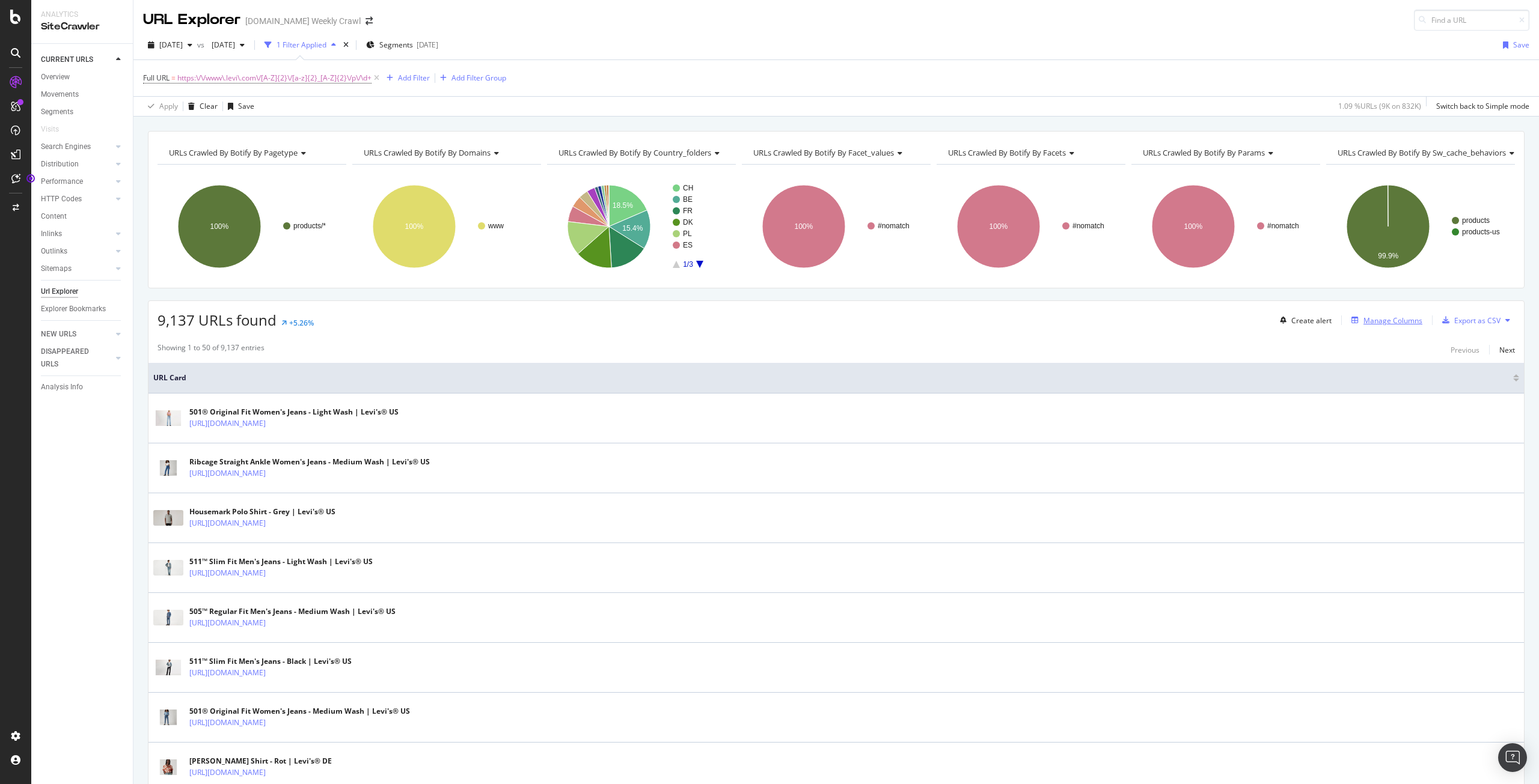
click at [1390, 317] on div "Manage Columns" at bounding box center [1392, 320] width 59 height 10
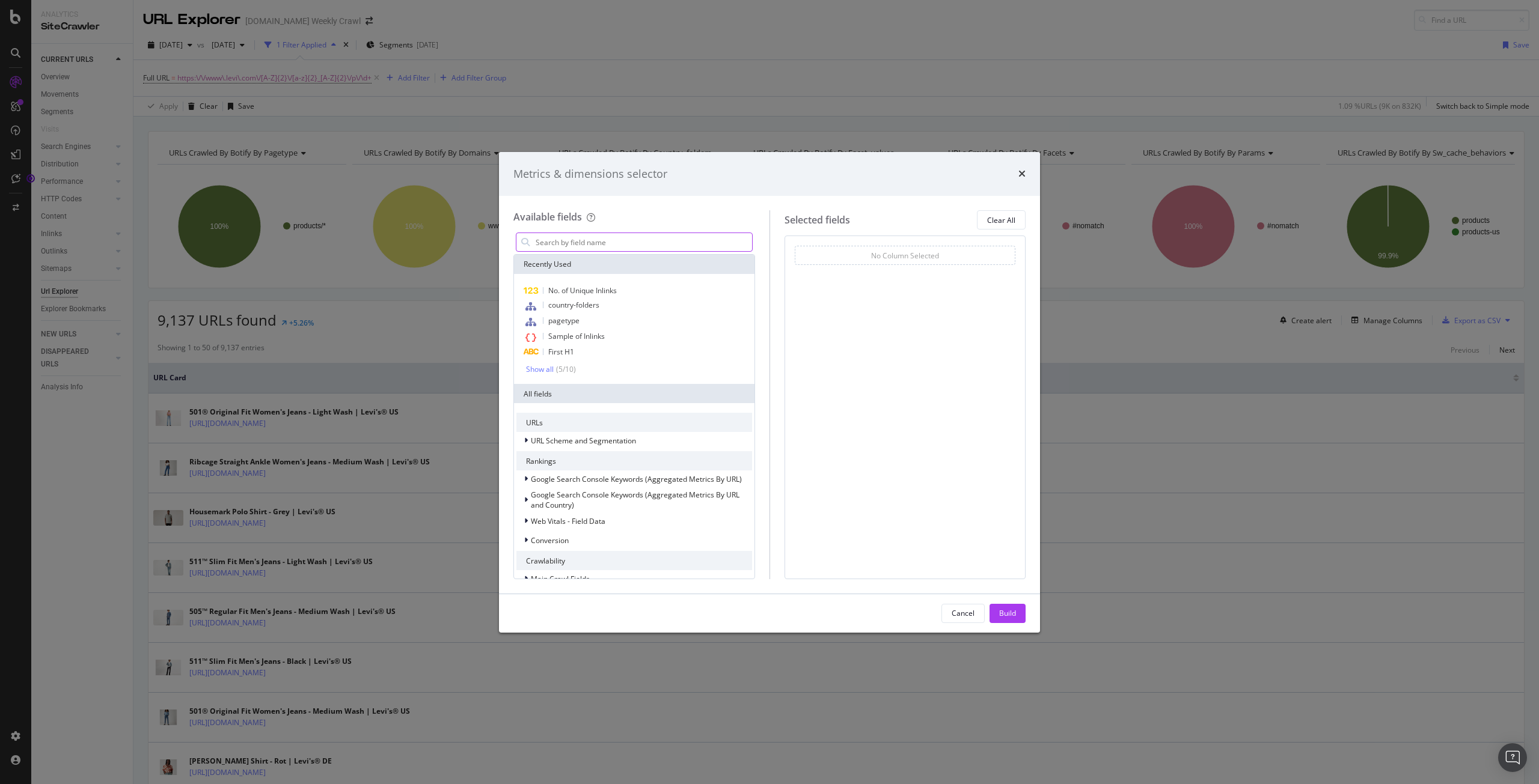
click at [670, 249] on input "modal" at bounding box center [643, 242] width 217 height 18
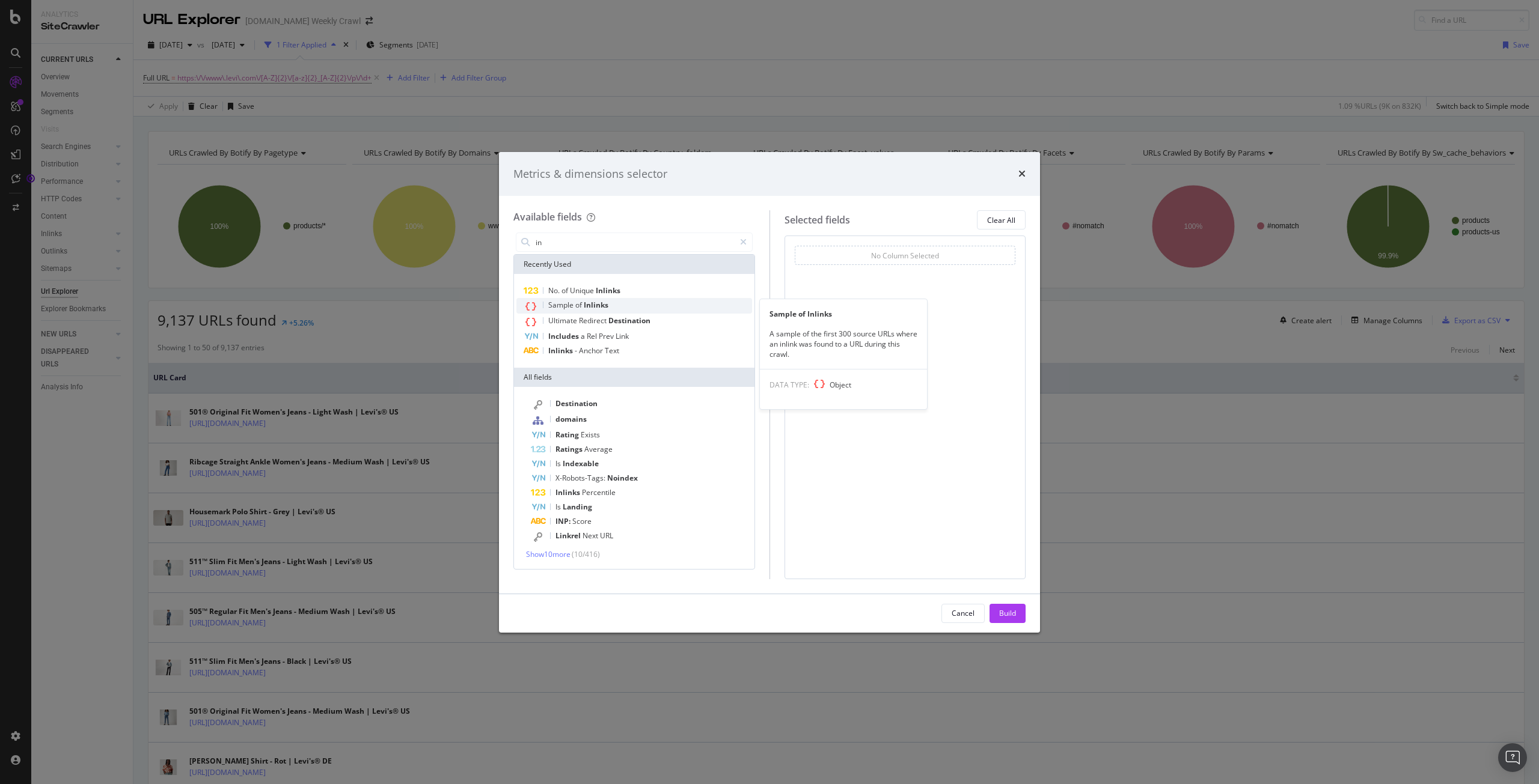
type input "in"
click at [597, 305] on span "Inlinks" at bounding box center [595, 305] width 24 height 10
click at [1023, 610] on button "Build" at bounding box center [1008, 614] width 36 height 20
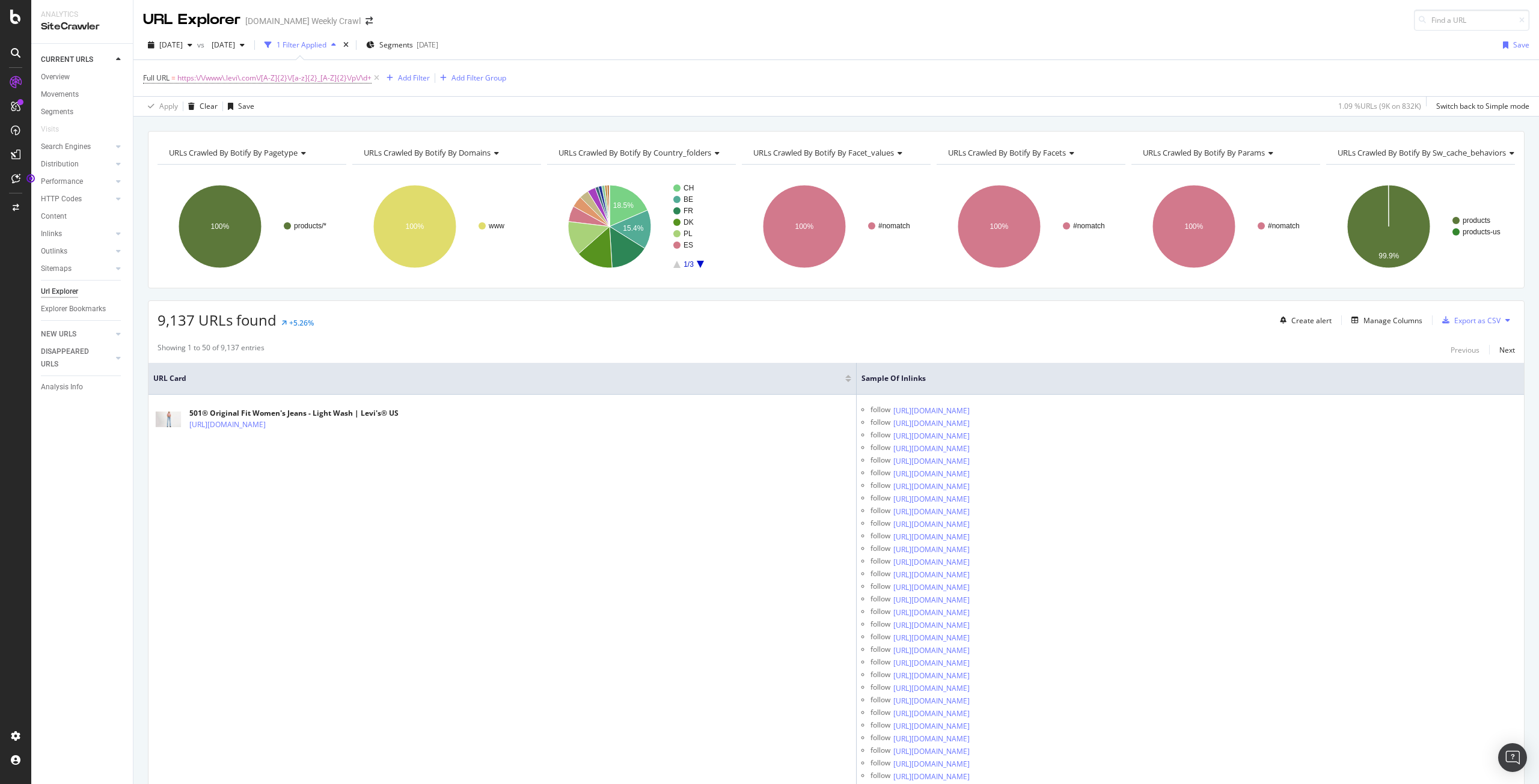
click at [678, 152] on span "URLs Crawled By Botify By country_folders" at bounding box center [635, 152] width 152 height 10
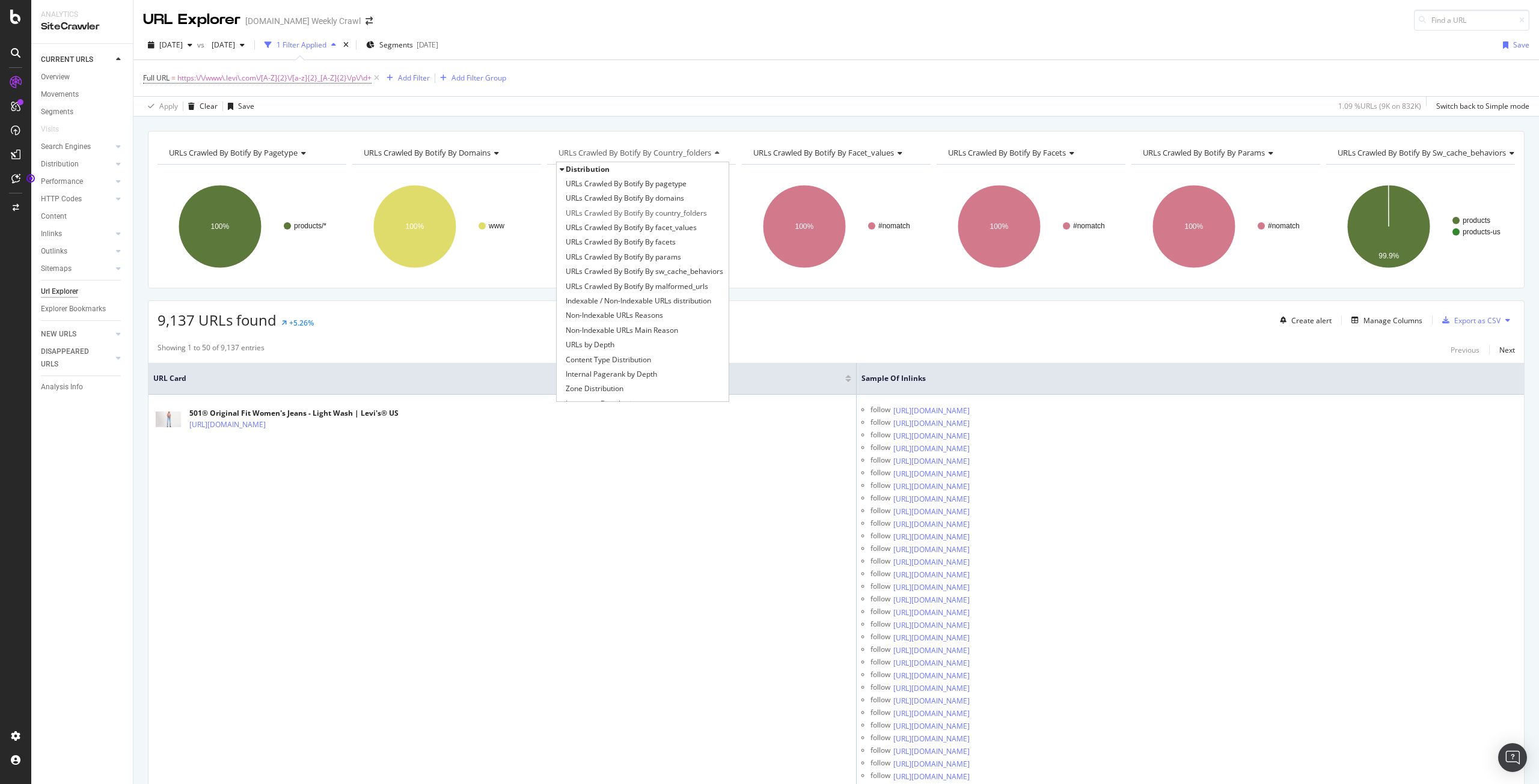
click at [721, 117] on div "URLs Crawled By Botify By pagetype Chart (by Value) Table Expand Export as CSV …" at bounding box center [836, 131] width 1406 height 29
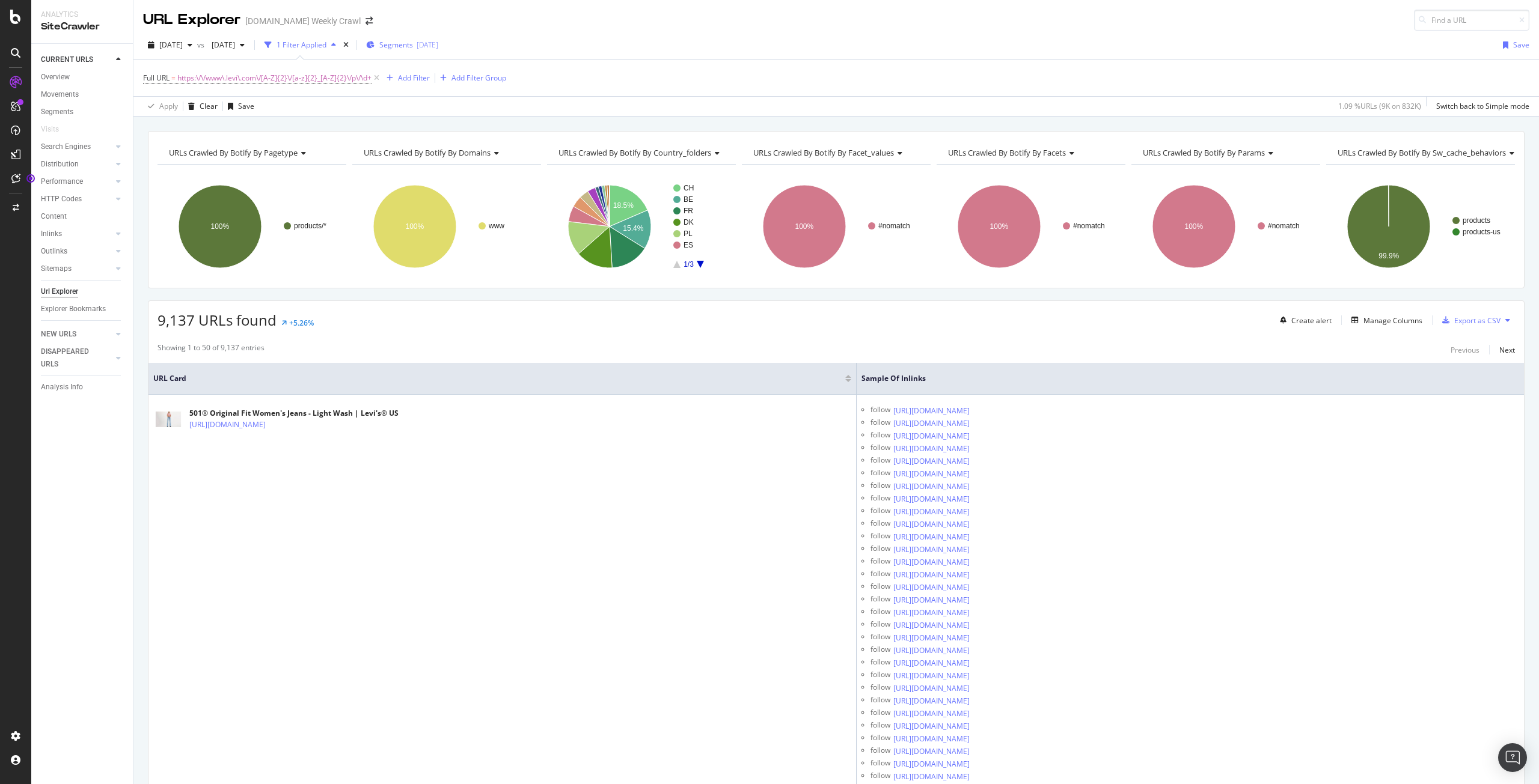
click at [413, 40] on span "Segments" at bounding box center [396, 45] width 34 height 10
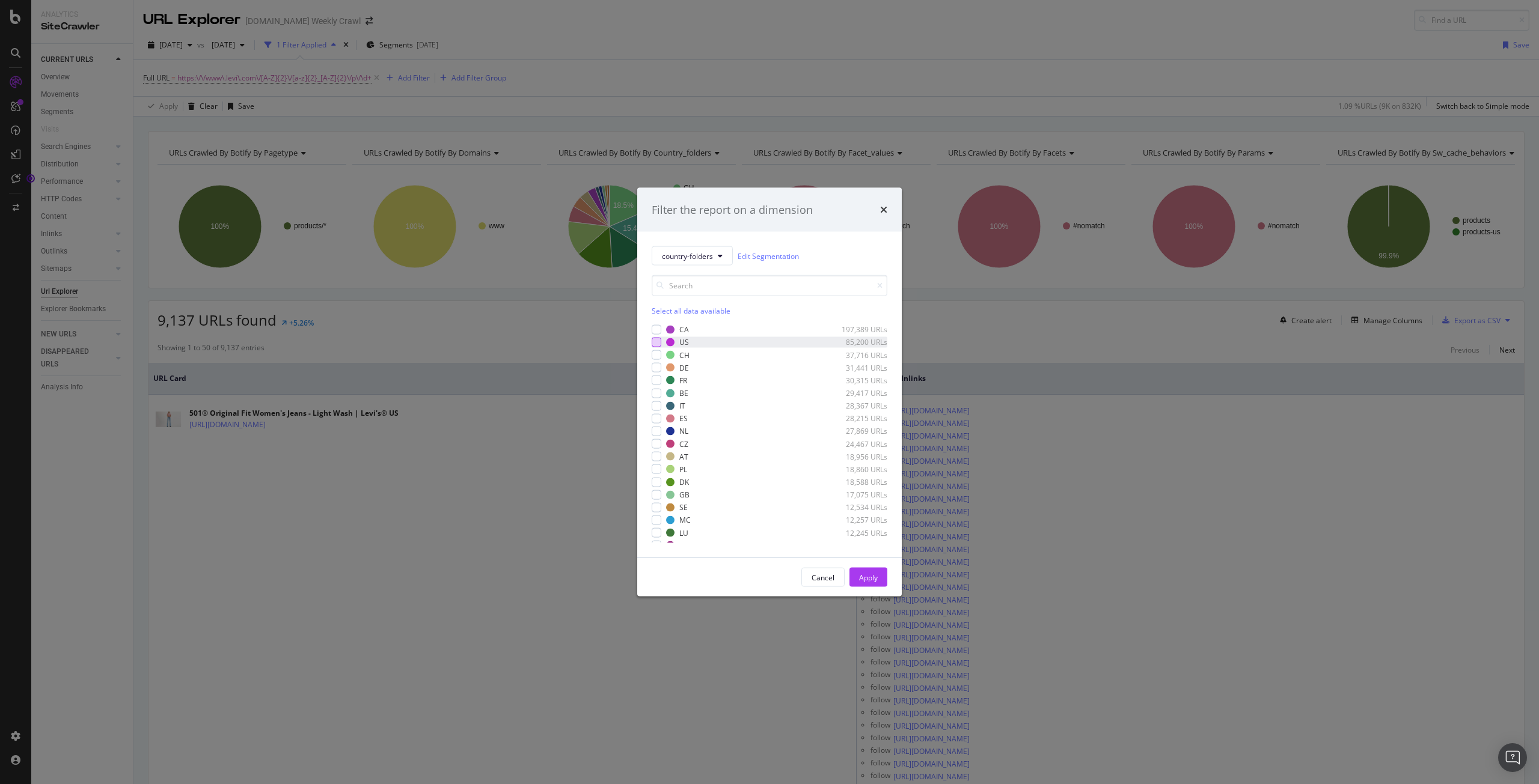
click at [658, 343] on div "modal" at bounding box center [656, 342] width 10 height 10
click at [656, 370] on div "modal" at bounding box center [656, 368] width 10 height 10
click at [656, 378] on div "modal" at bounding box center [656, 380] width 10 height 10
click at [656, 402] on div "modal" at bounding box center [656, 406] width 10 height 10
click at [656, 416] on div "modal" at bounding box center [656, 419] width 10 height 10
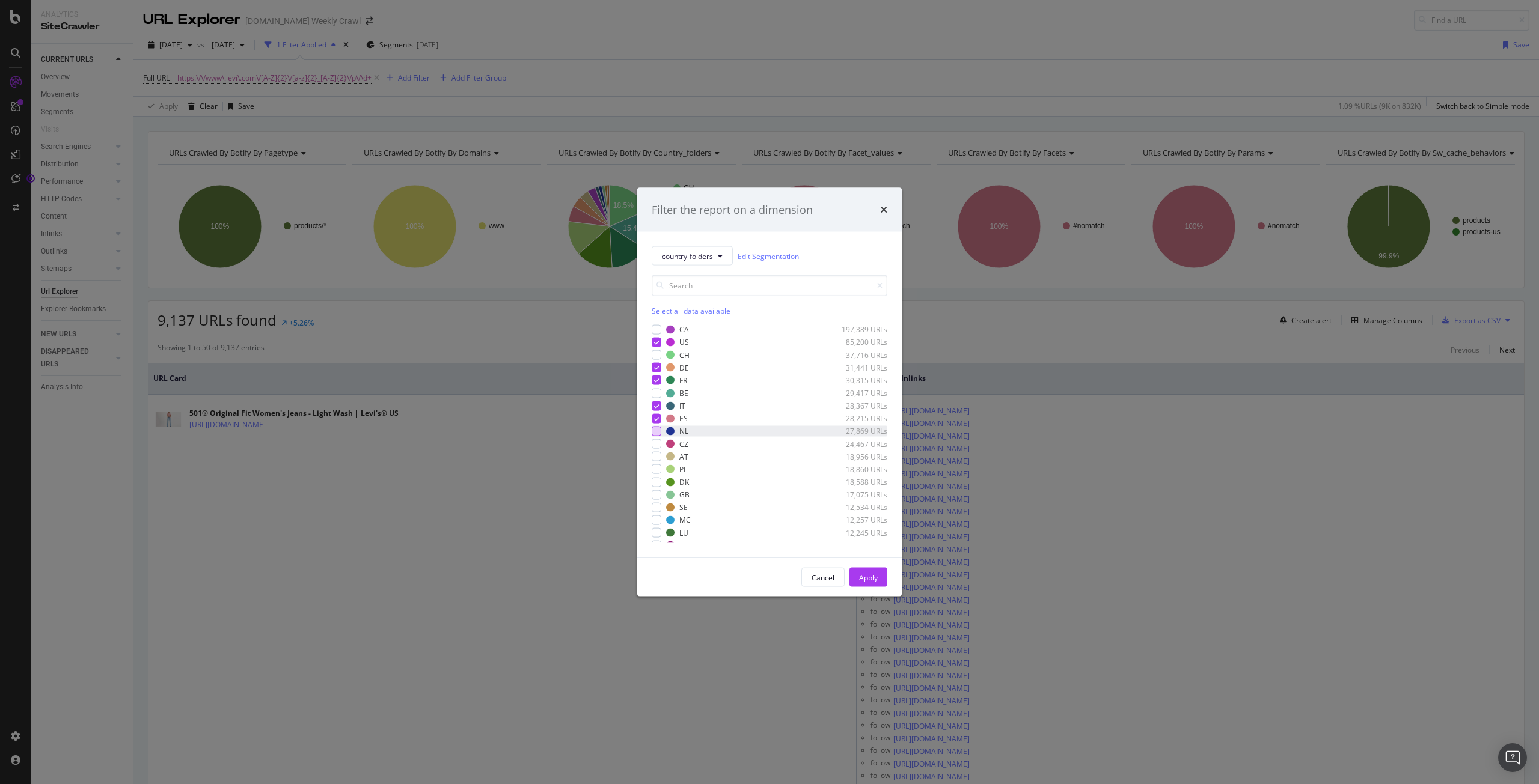
click at [657, 433] on div "modal" at bounding box center [656, 432] width 10 height 10
click at [659, 491] on div "modal" at bounding box center [656, 495] width 10 height 10
click at [864, 577] on div "Apply" at bounding box center [868, 577] width 19 height 10
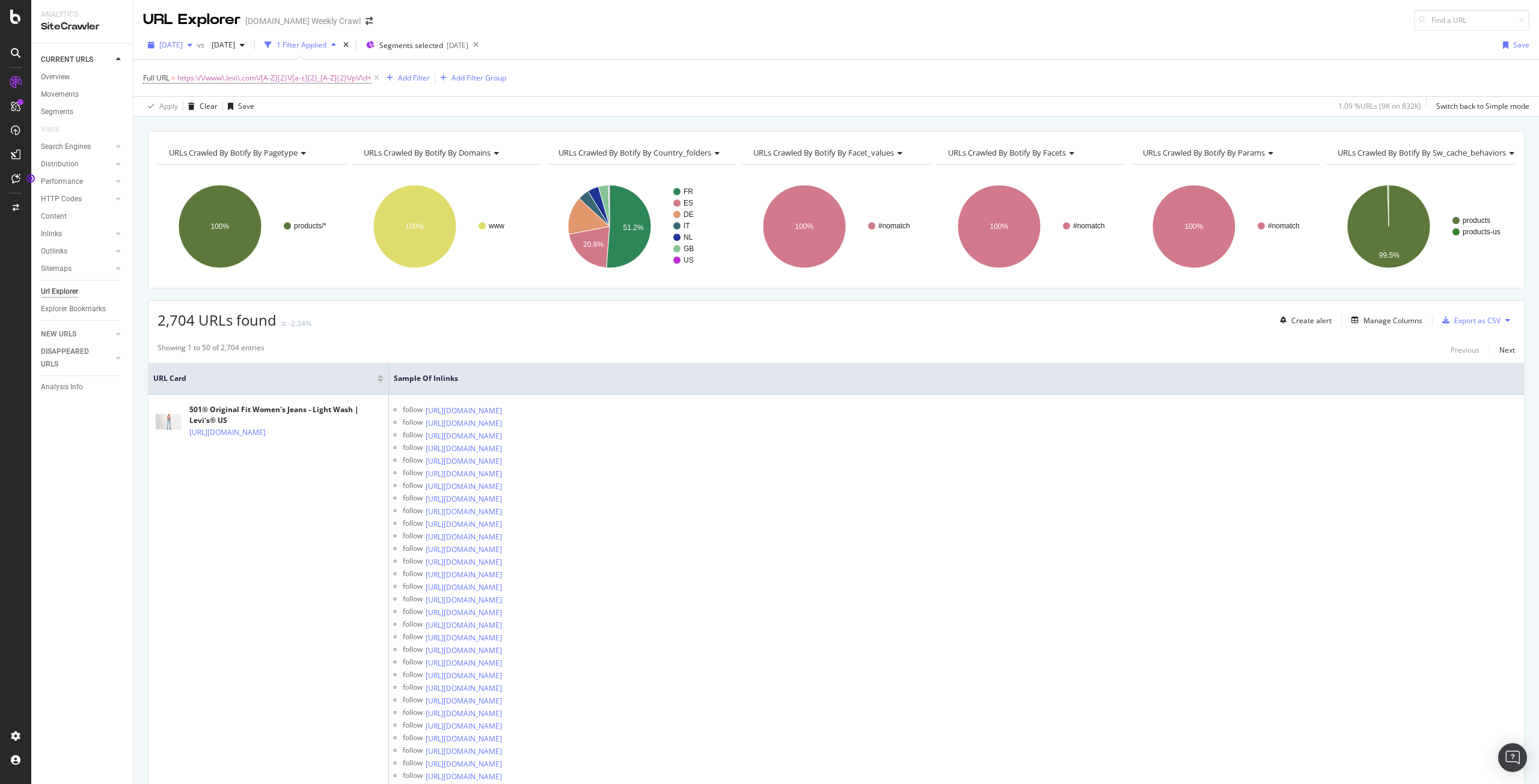
click at [182, 45] on span "[DATE]" at bounding box center [171, 45] width 24 height 10
click at [202, 140] on div "[DATE] 857K URLs" at bounding box center [222, 132] width 143 height 17
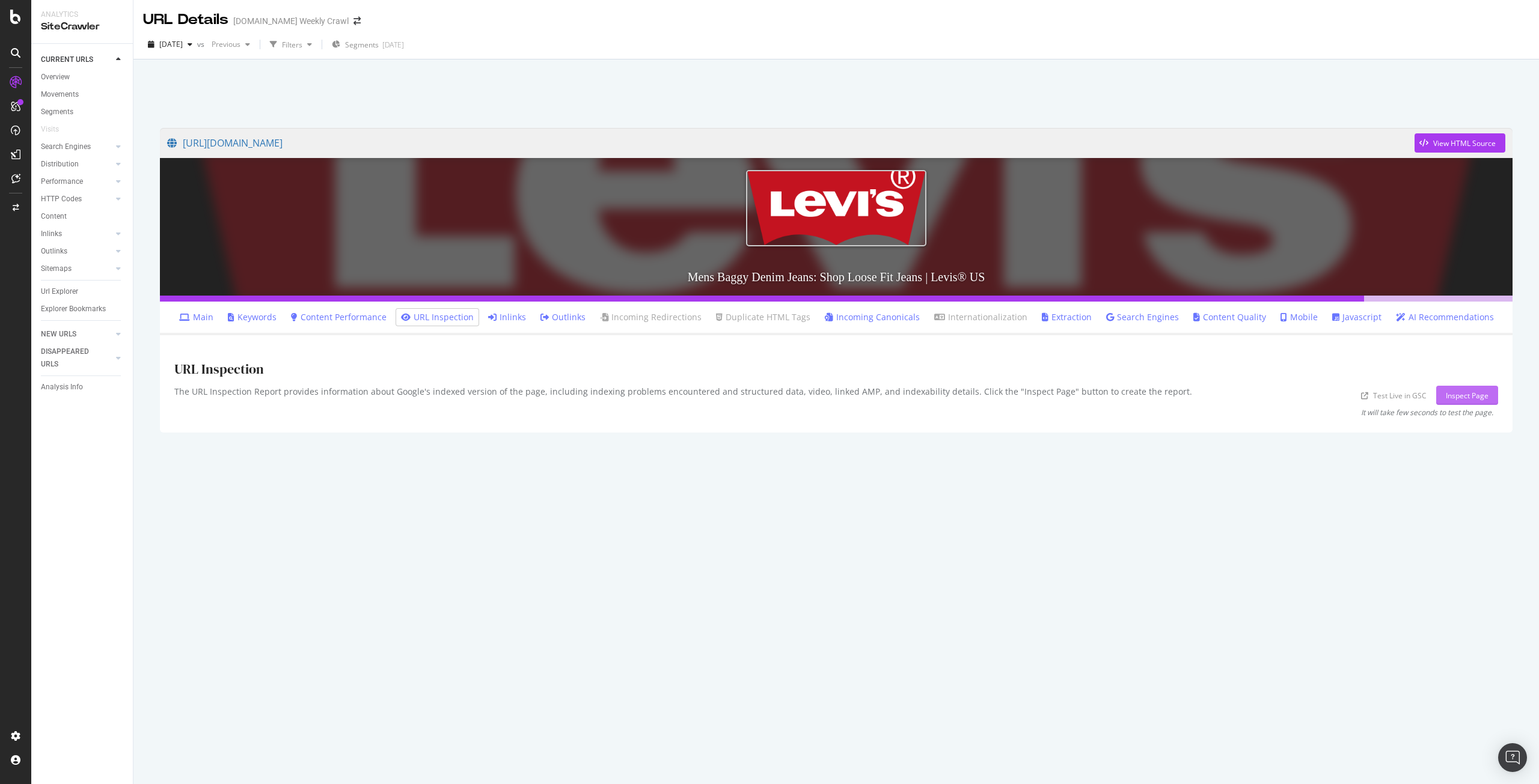
click at [1466, 391] on div "Inspect Page" at bounding box center [1466, 395] width 43 height 10
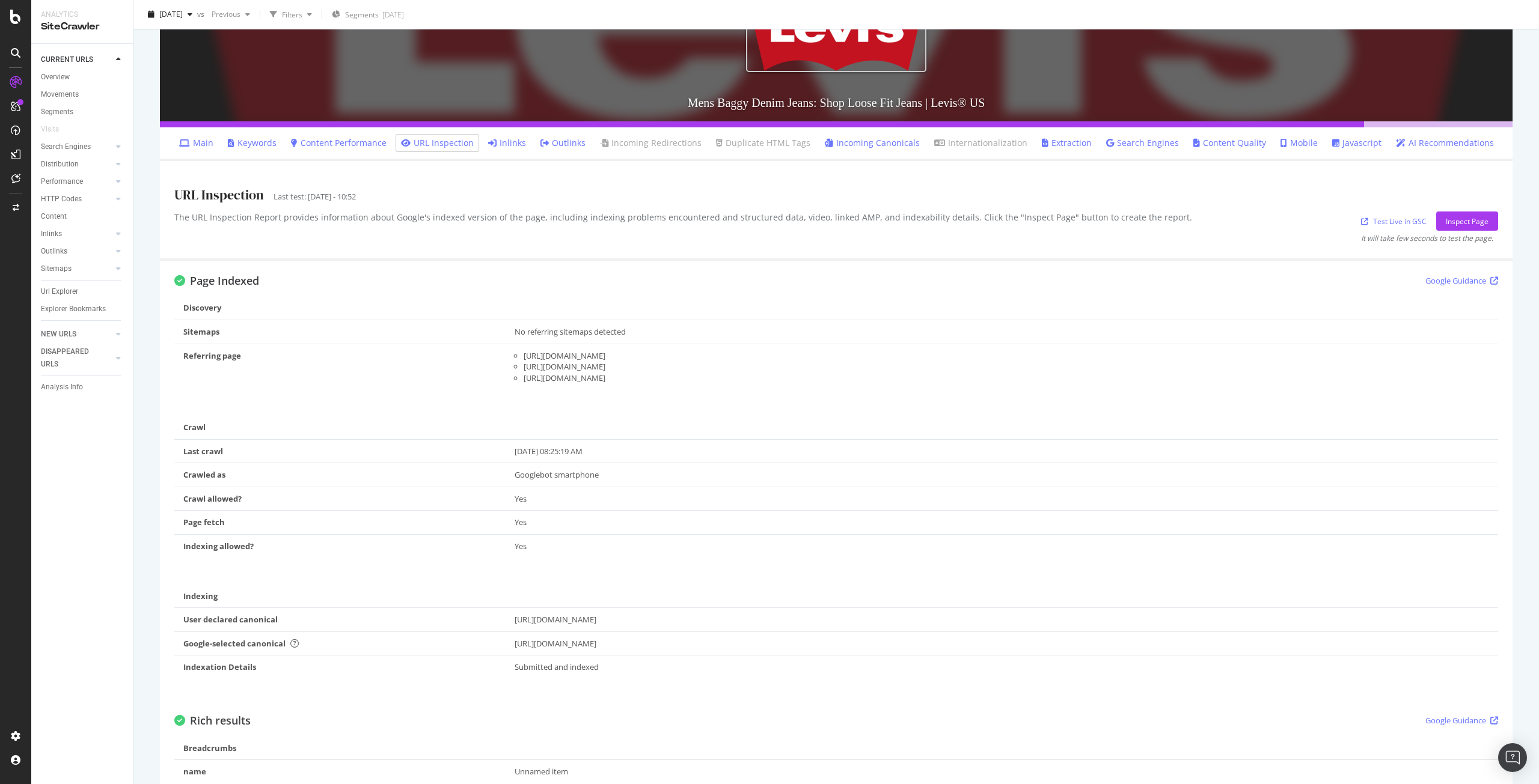
scroll to position [173, 0]
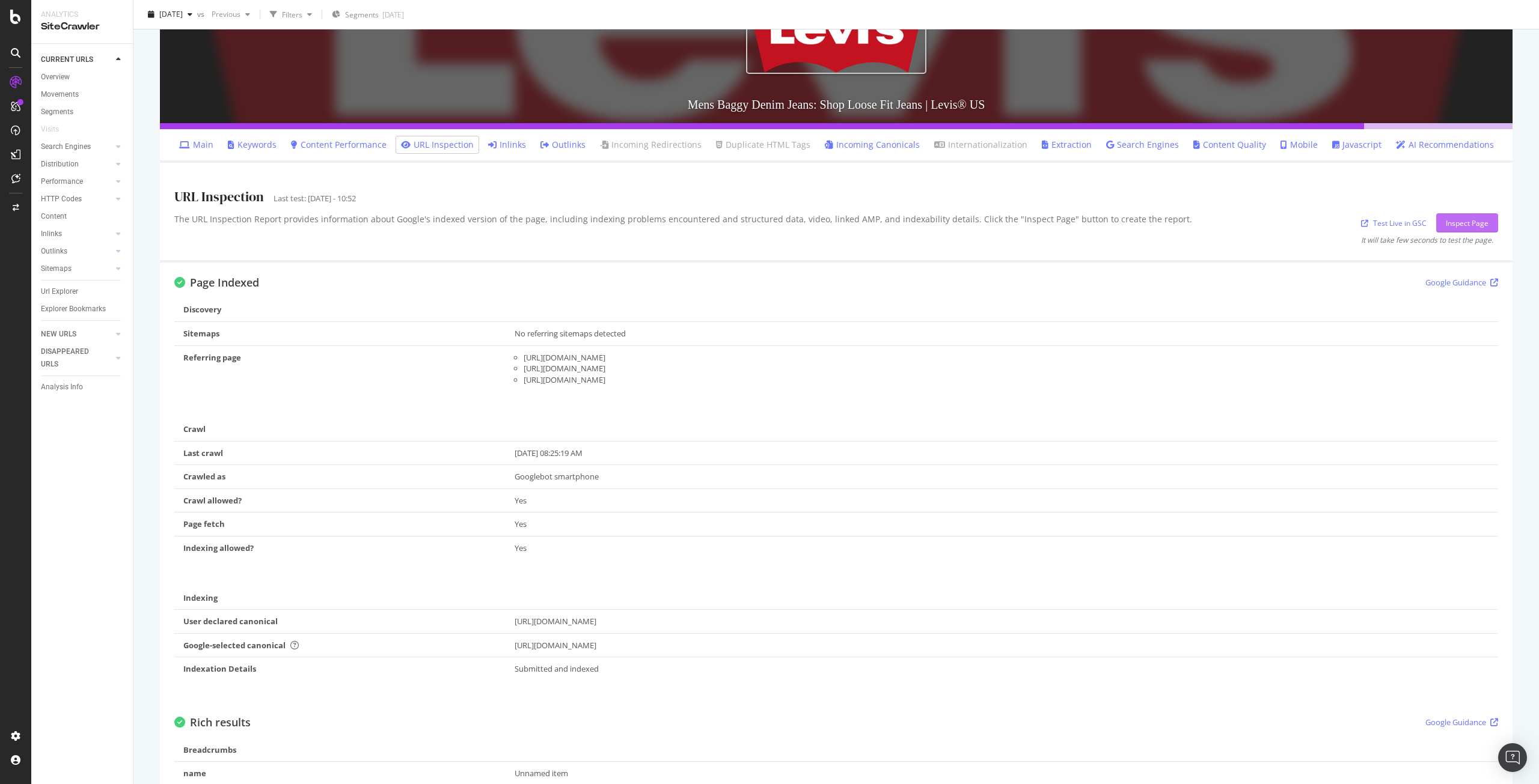
click at [1458, 219] on div "Inspect Page" at bounding box center [1466, 223] width 43 height 10
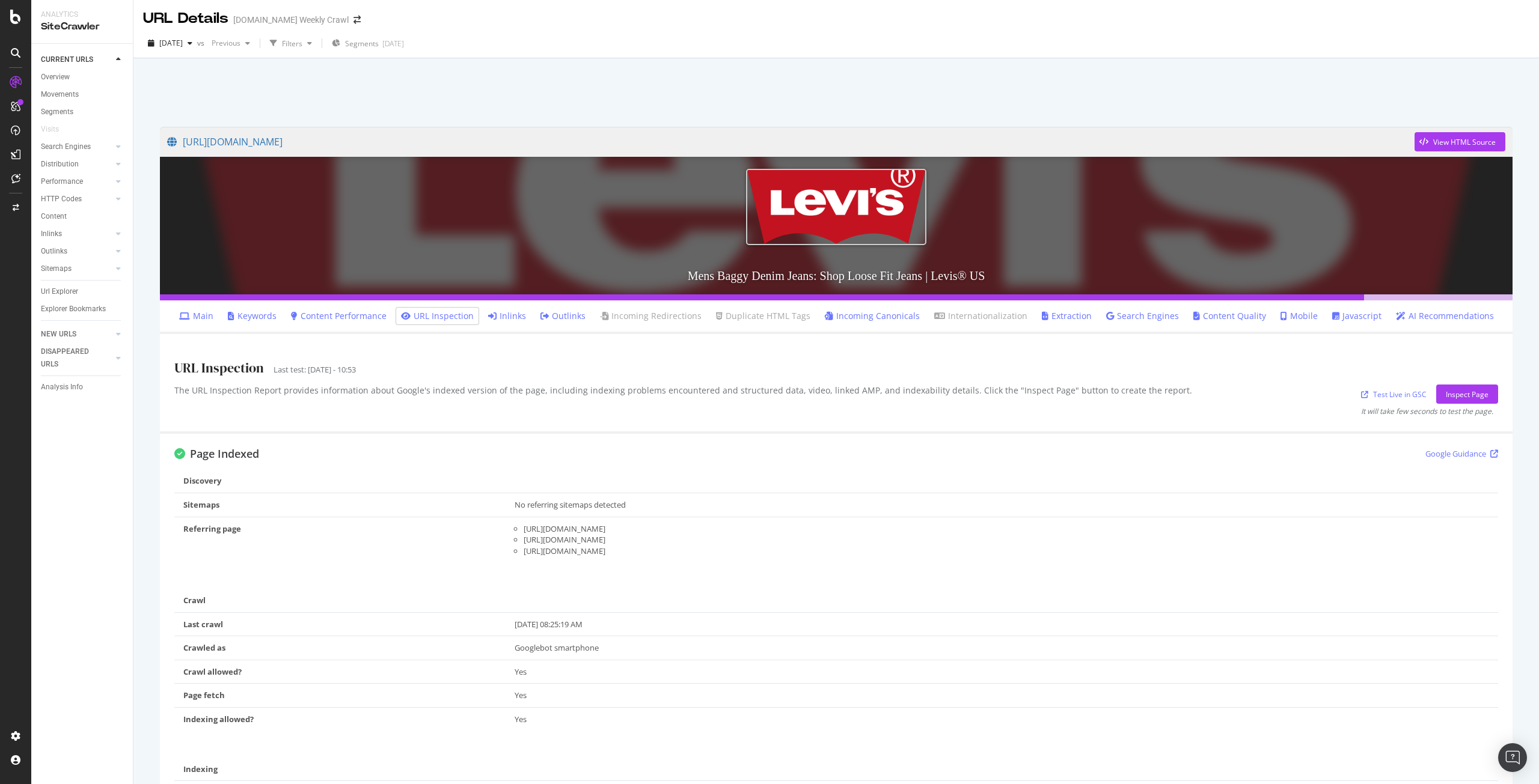
scroll to position [0, 0]
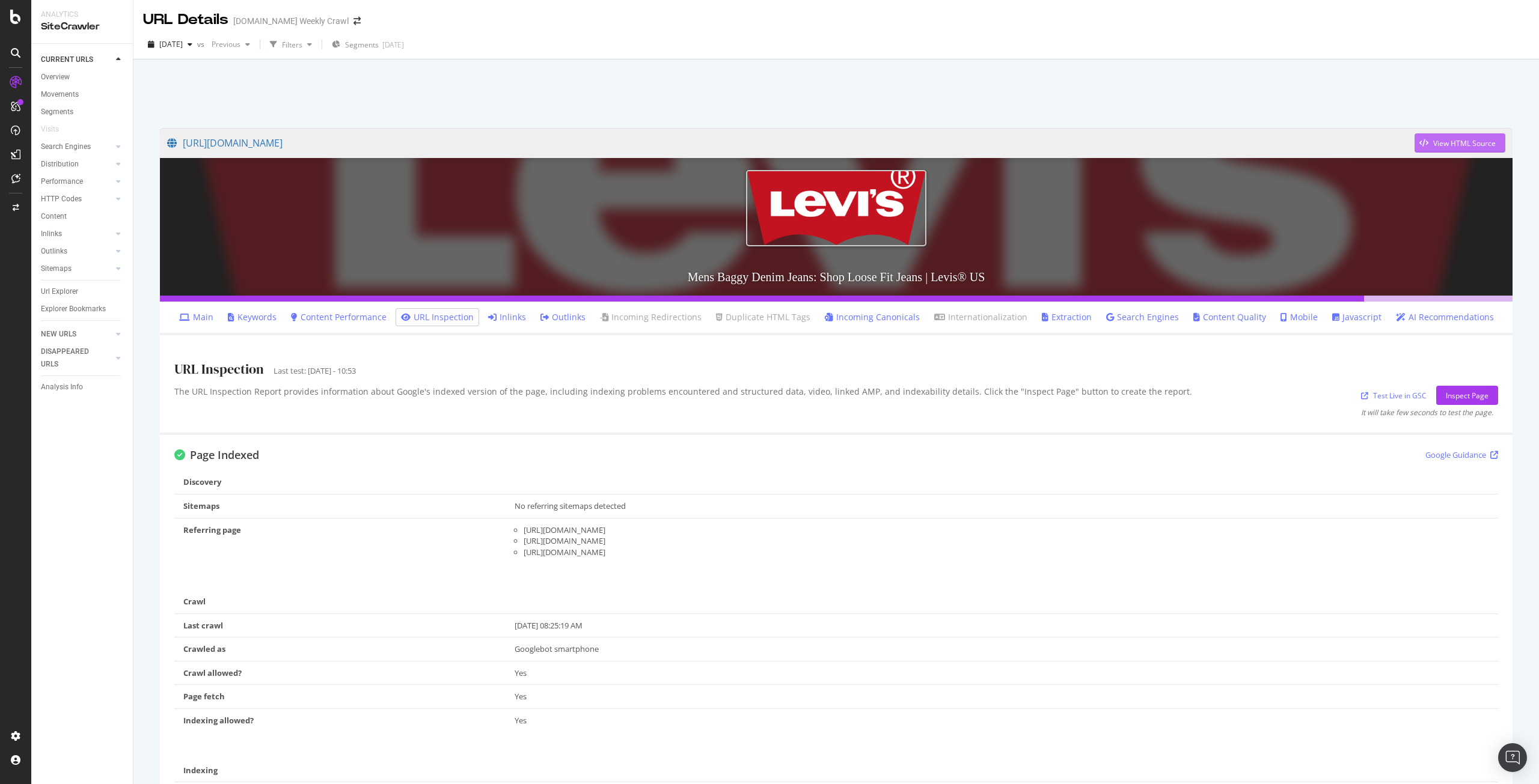
click at [1421, 143] on div "button" at bounding box center [1424, 143] width 19 height 7
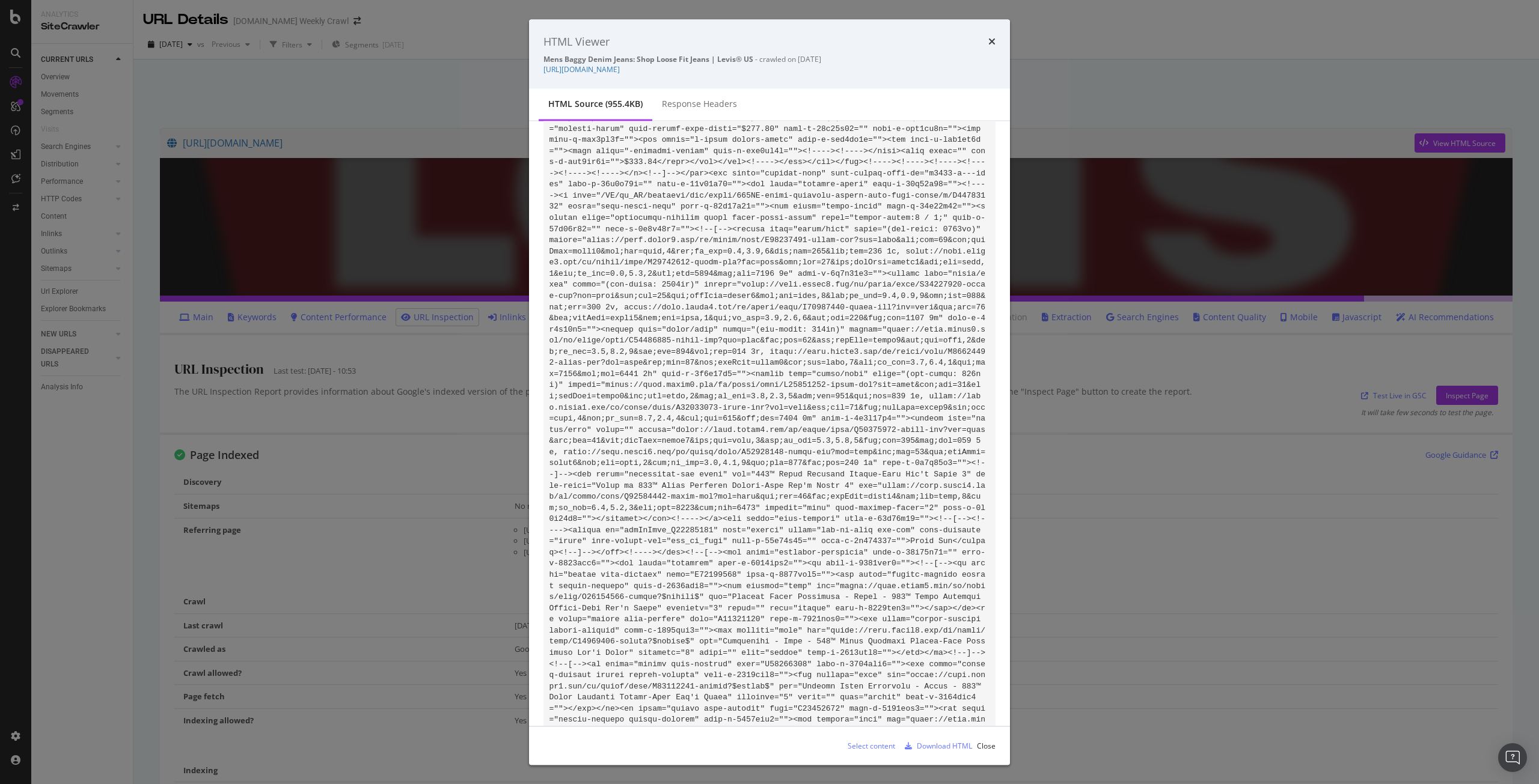
scroll to position [117740, 0]
click at [1213, 622] on div "HTML Viewer Mens Baggy Denim Jeans: Shop Loose Fit Jeans | Levis® US - crawled …" at bounding box center [770, 392] width 1539 height 784
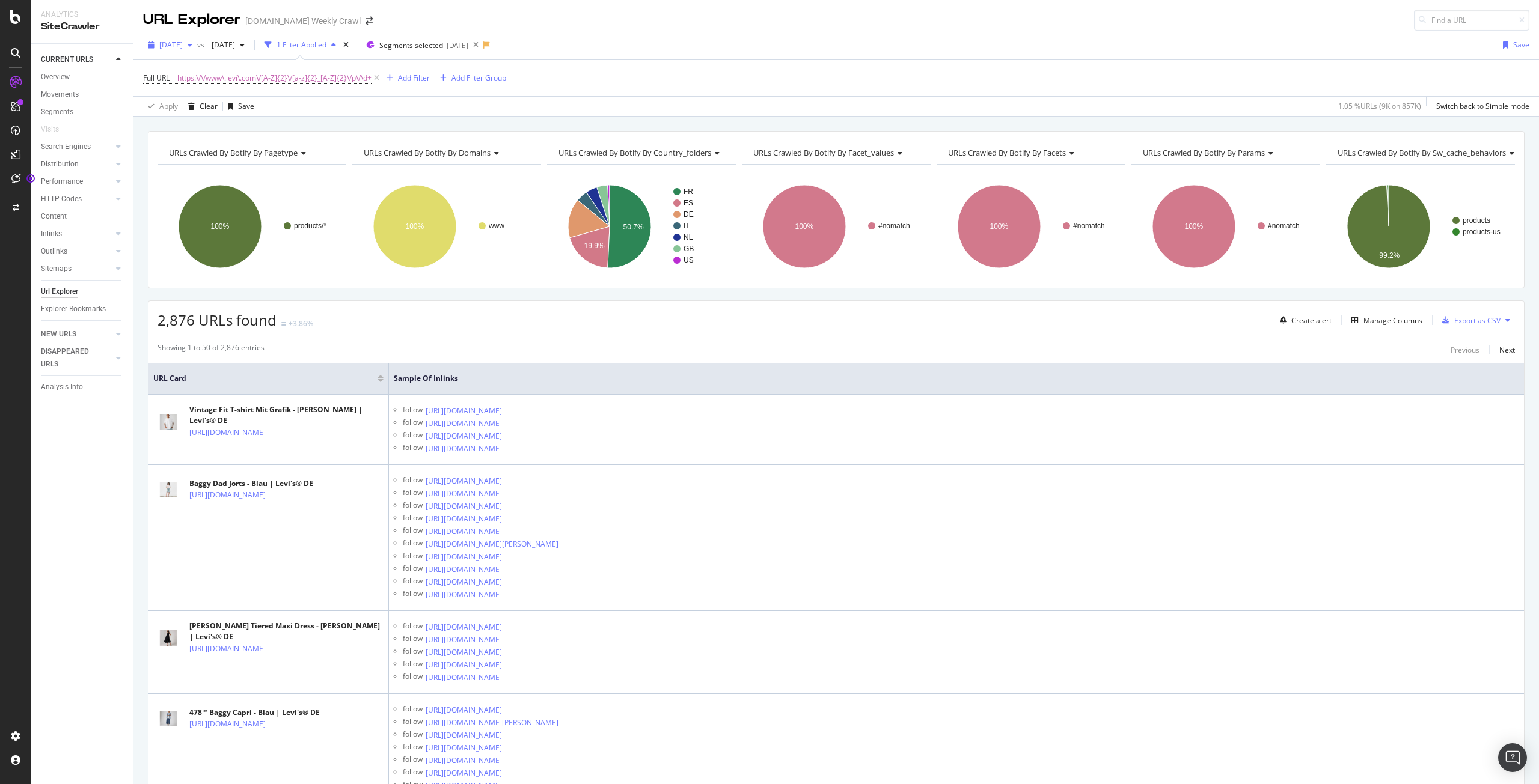
click at [182, 50] on div "[DATE]" at bounding box center [170, 45] width 54 height 18
click at [191, 88] on div "[DATE]" at bounding box center [193, 88] width 64 height 10
